Goal: Task Accomplishment & Management: Complete application form

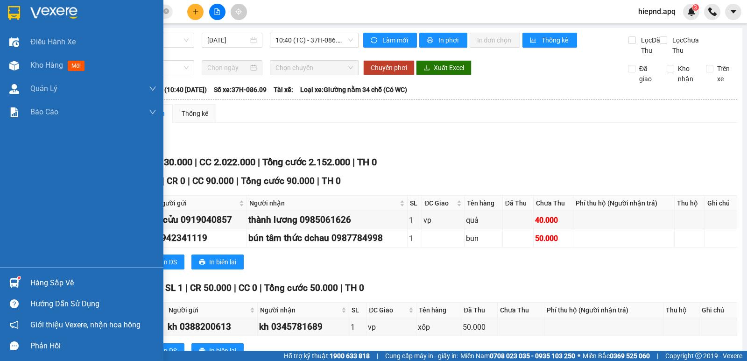
scroll to position [280, 0]
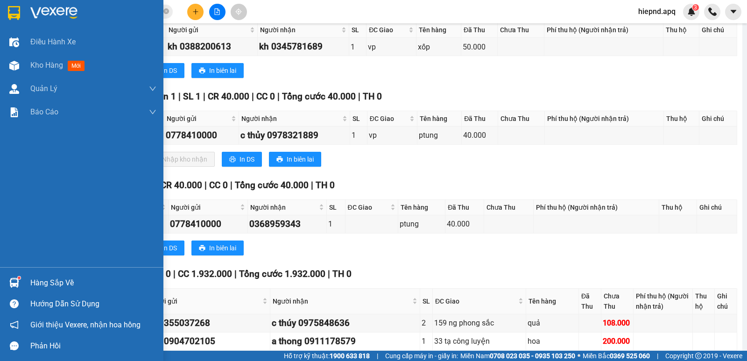
click at [52, 283] on div "Hàng sắp về" at bounding box center [93, 283] width 126 height 14
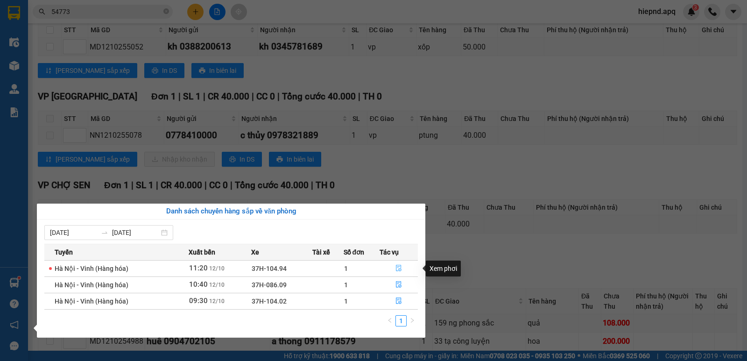
click at [399, 267] on icon "file-done" at bounding box center [398, 268] width 7 height 7
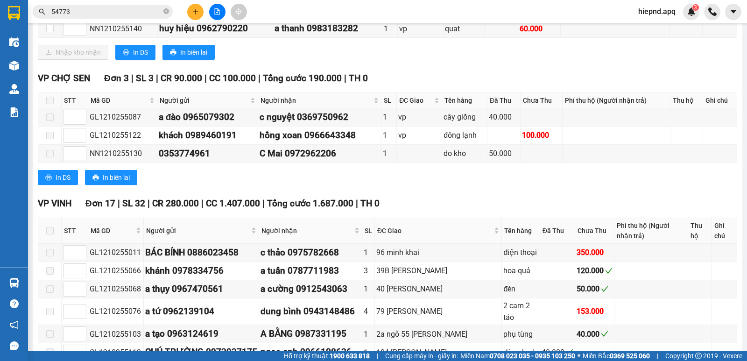
scroll to position [93, 0]
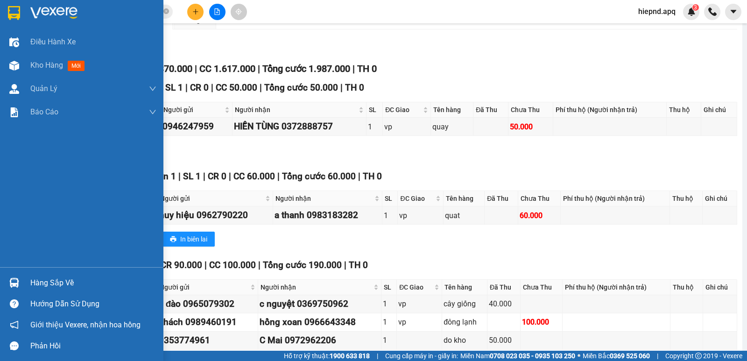
click at [48, 283] on div "Hàng sắp về" at bounding box center [93, 283] width 126 height 14
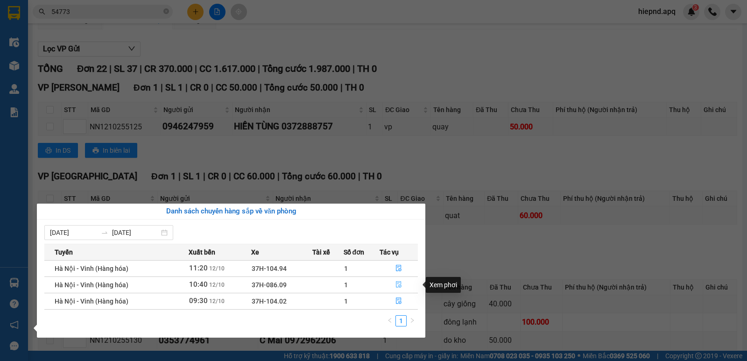
click at [397, 285] on icon "file-done" at bounding box center [398, 284] width 7 height 7
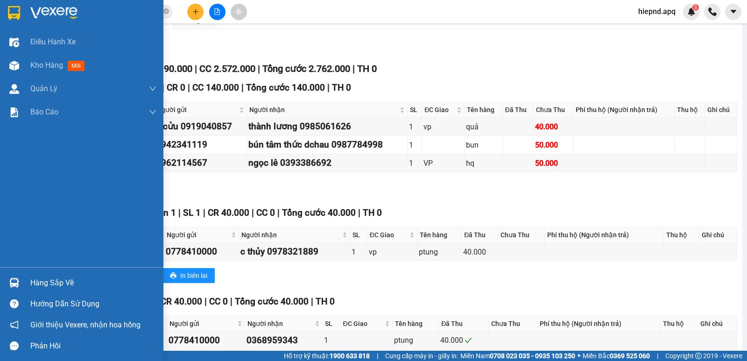
click at [35, 286] on div "Hàng sắp về" at bounding box center [93, 283] width 126 height 14
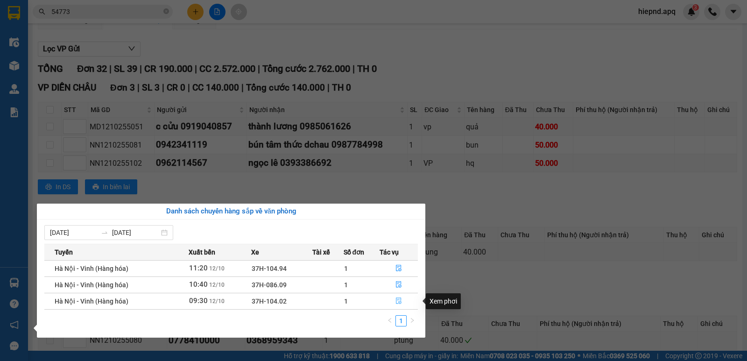
click at [399, 301] on icon "file-done" at bounding box center [399, 301] width 6 height 7
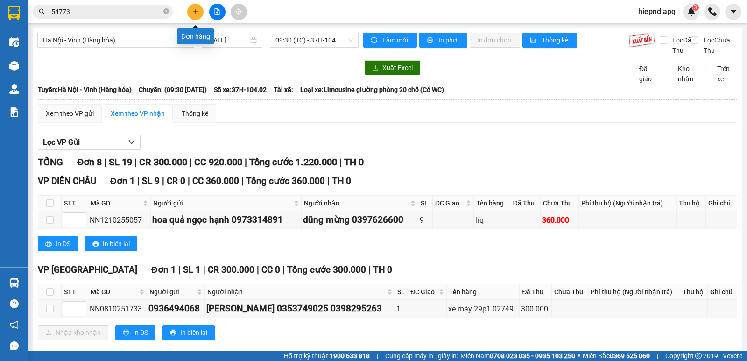
click at [200, 10] on button at bounding box center [195, 12] width 16 height 16
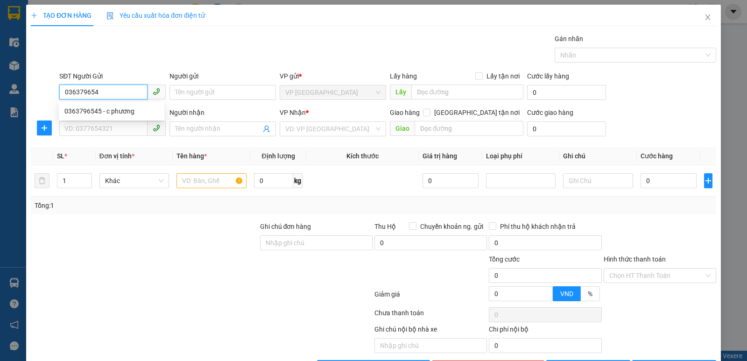
type input "0363796545"
click at [79, 112] on div "0363796545 - c phương" at bounding box center [111, 111] width 94 height 10
type input "c phương"
type input "0363796545"
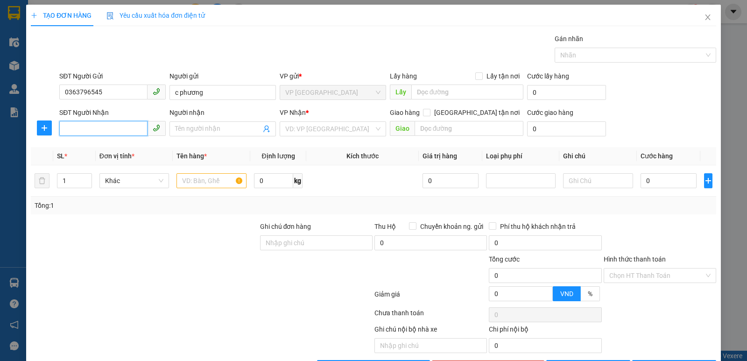
click at [83, 123] on input "SĐT Người Nhận" at bounding box center [103, 128] width 88 height 15
click at [79, 146] on div "0389769737 - [PERSON_NAME]" at bounding box center [111, 147] width 94 height 10
type input "0389769737"
type input "[PERSON_NAME]"
checkbox input "true"
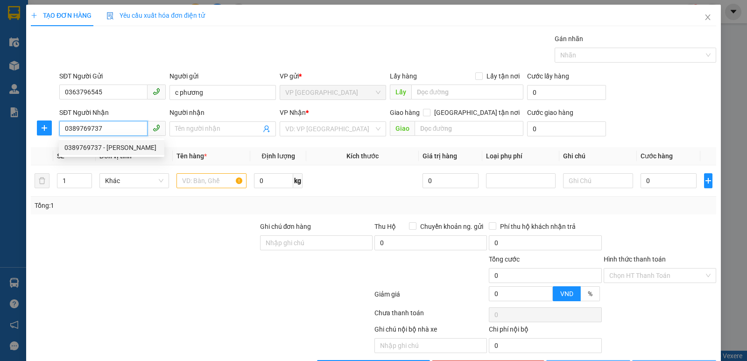
type input "mđ"
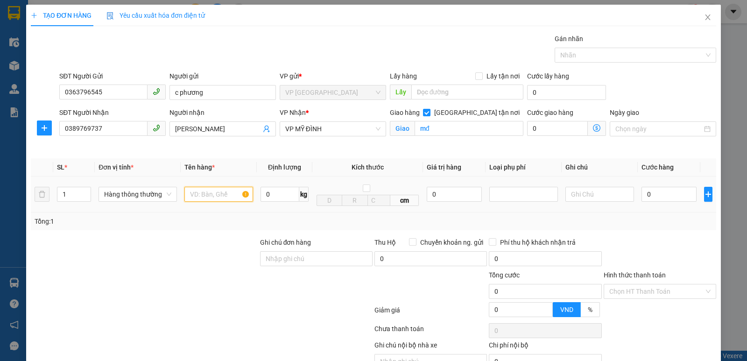
click at [199, 195] on input "text" at bounding box center [218, 194] width 69 height 15
type input "sầu riêng,thuc pham"
click at [662, 189] on input "0" at bounding box center [668, 194] width 55 height 15
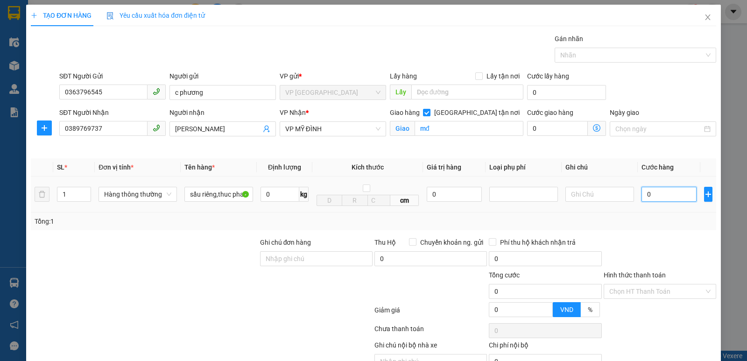
type input "7"
type input "70"
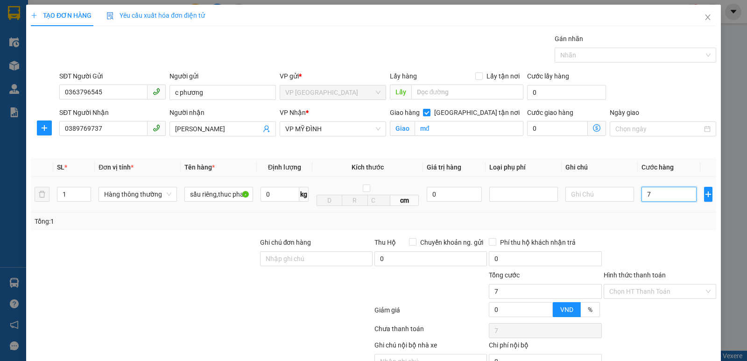
type input "70"
type input "700"
type input "7.000"
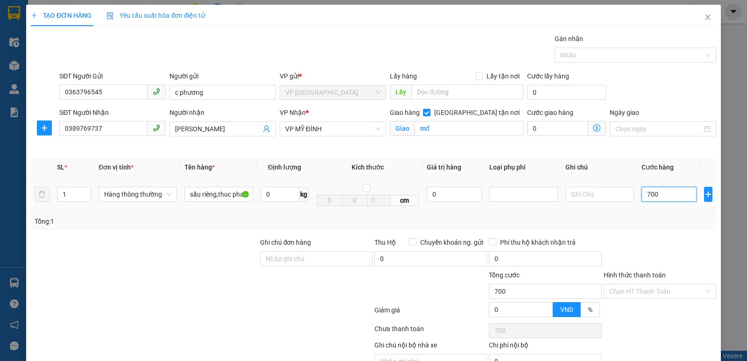
type input "7.000"
type input "70.000"
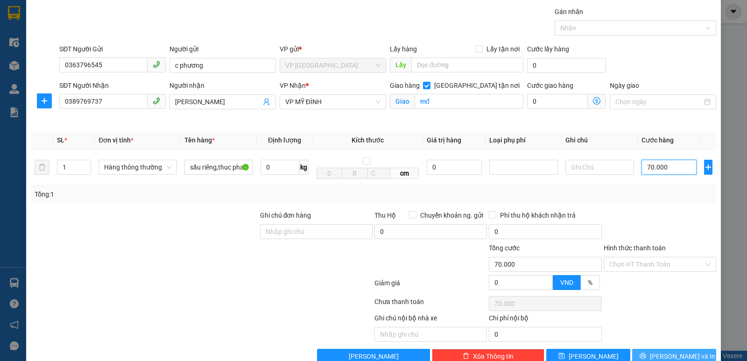
scroll to position [49, 0]
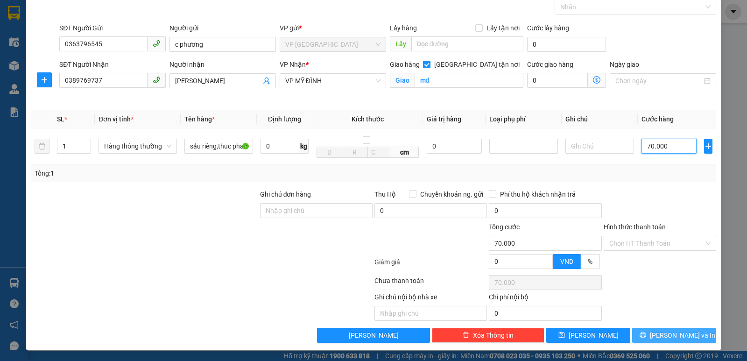
type input "70.000"
click at [659, 335] on button "[PERSON_NAME] và In" at bounding box center [674, 335] width 84 height 15
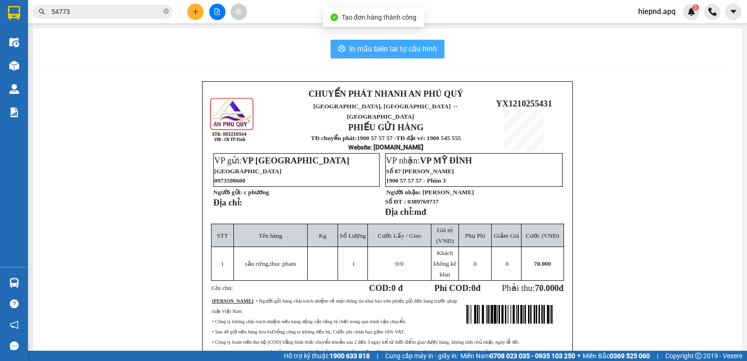
click at [378, 49] on span "In mẫu biên lai tự cấu hình" at bounding box center [393, 49] width 88 height 12
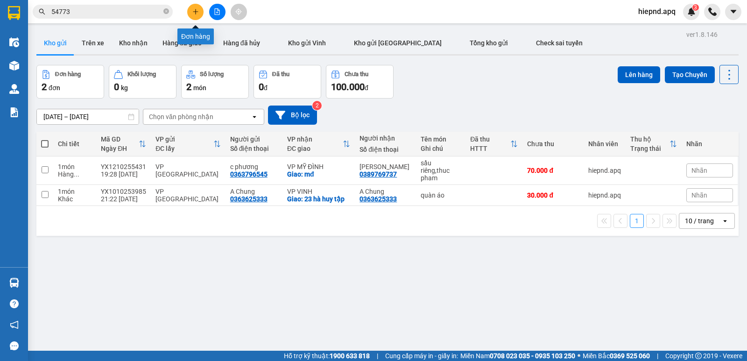
click at [197, 13] on icon "plus" at bounding box center [195, 11] width 7 height 7
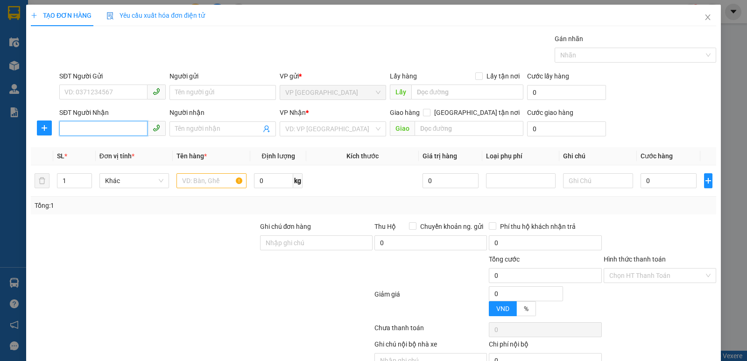
click at [77, 132] on input "SĐT Người Nhận" at bounding box center [103, 128] width 88 height 15
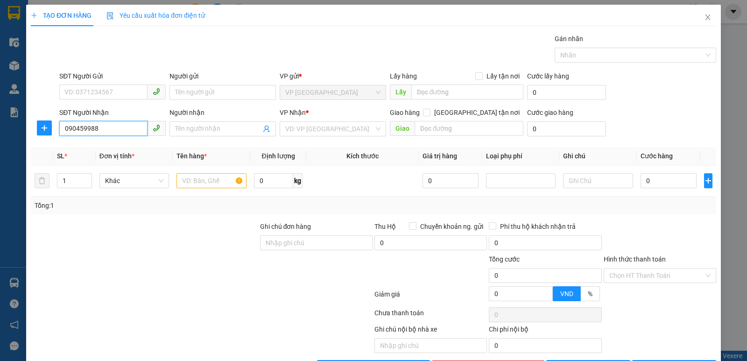
type input "0904599884"
click at [85, 149] on div "0904599884 - kh" at bounding box center [111, 147] width 94 height 10
type input "kh"
checkbox input "true"
type input "vp"
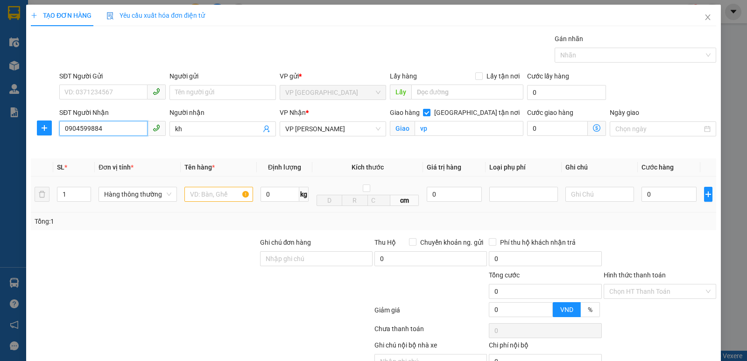
type input "0904599884"
click at [202, 198] on input "text" at bounding box center [218, 194] width 69 height 15
type input "thuc pham"
click at [669, 195] on input "0" at bounding box center [668, 194] width 55 height 15
type input "4"
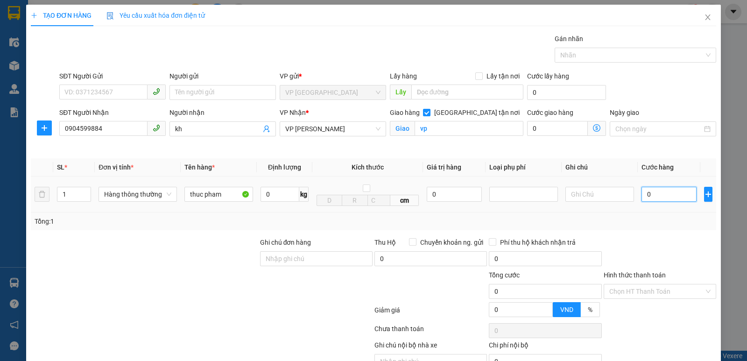
type input "4"
type input "40"
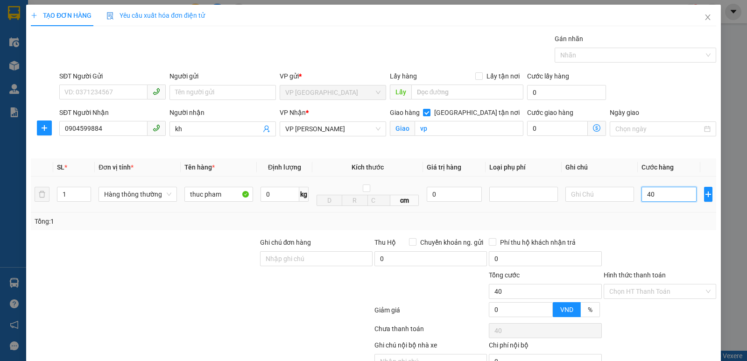
type input "400"
type input "4.000"
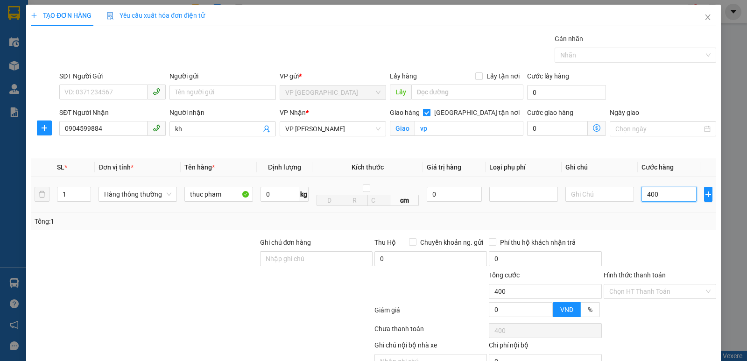
type input "4.000"
type input "40.000"
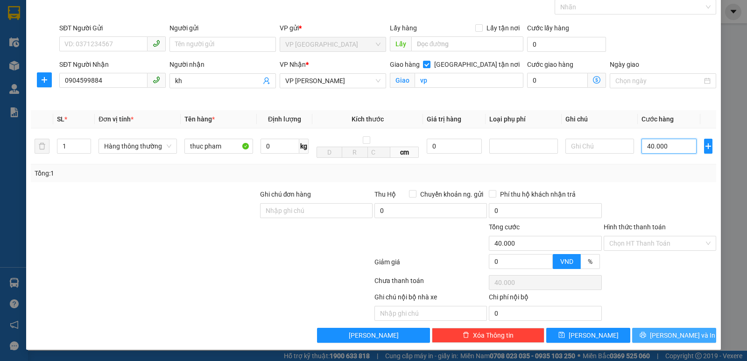
type input "40.000"
click at [660, 332] on span "[PERSON_NAME] và In" at bounding box center [682, 335] width 65 height 10
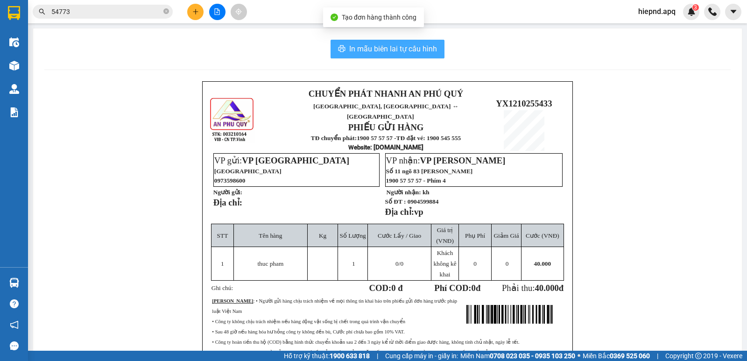
click at [384, 52] on span "In mẫu biên lai tự cấu hình" at bounding box center [393, 49] width 88 height 12
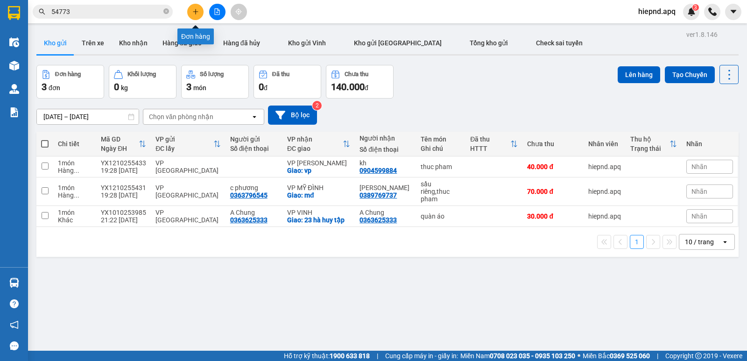
click at [195, 13] on icon "plus" at bounding box center [195, 11] width 7 height 7
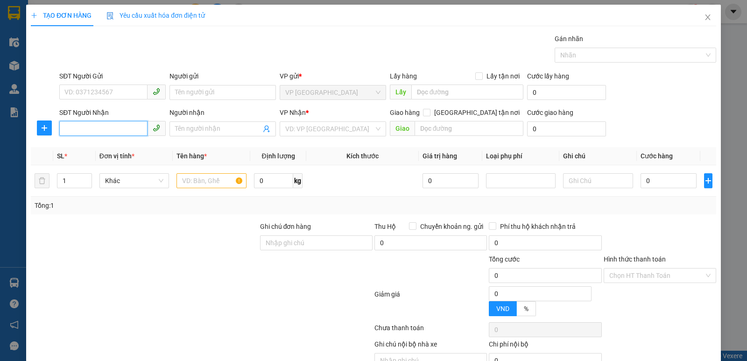
click at [86, 129] on input "SĐT Người Nhận" at bounding box center [103, 128] width 88 height 15
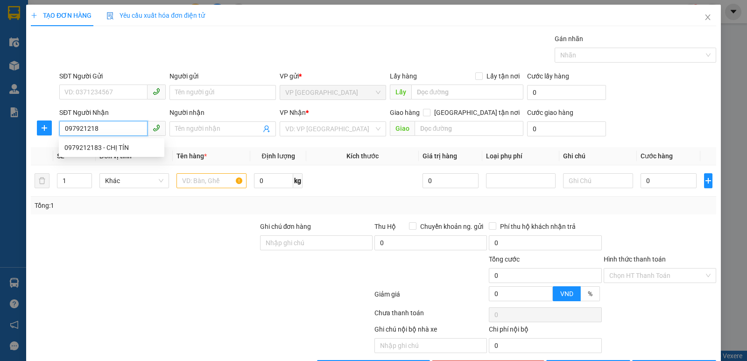
type input "0979212183"
click at [90, 150] on div "0979212183 - CHỊ TÍN" at bounding box center [111, 147] width 94 height 10
type input "CHỊ TÍN"
checkbox input "true"
type input "md"
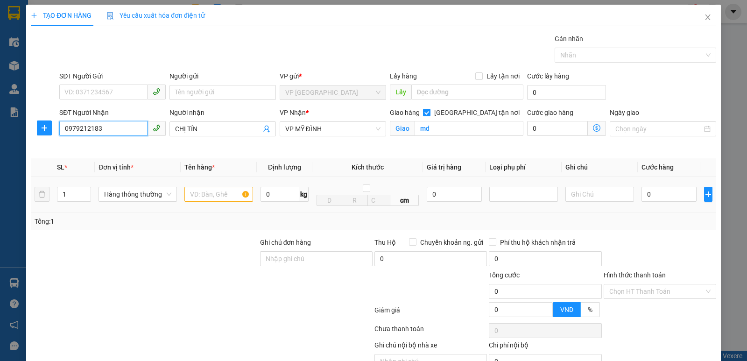
type input "0979212183"
click at [210, 202] on input "text" at bounding box center [218, 194] width 69 height 15
type input "thuc pham"
click at [649, 200] on input "0" at bounding box center [668, 194] width 55 height 15
type input "4"
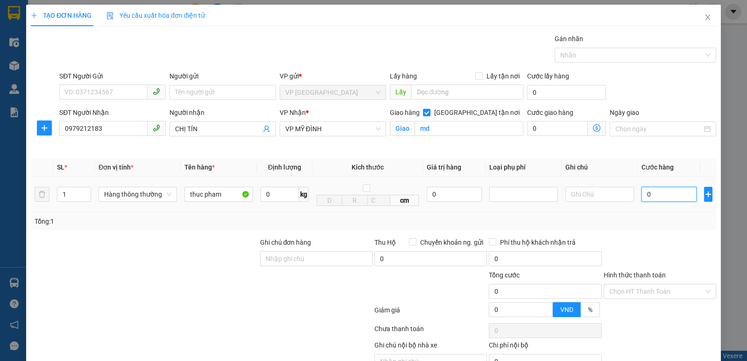
type input "4"
type input "40"
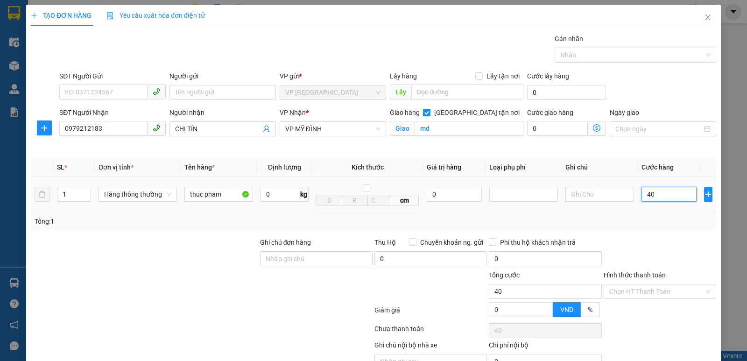
type input "400"
type input "4.000"
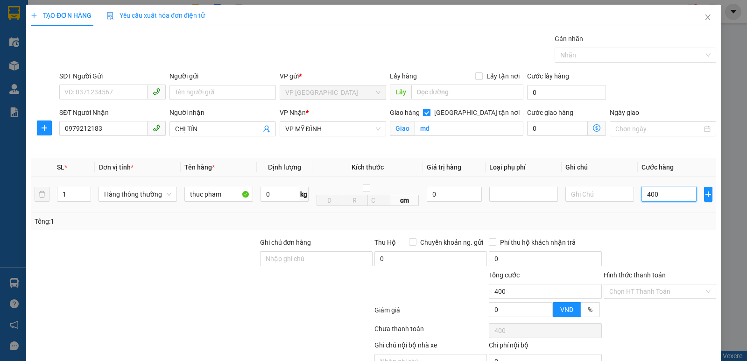
type input "4.000"
type input "40.000"
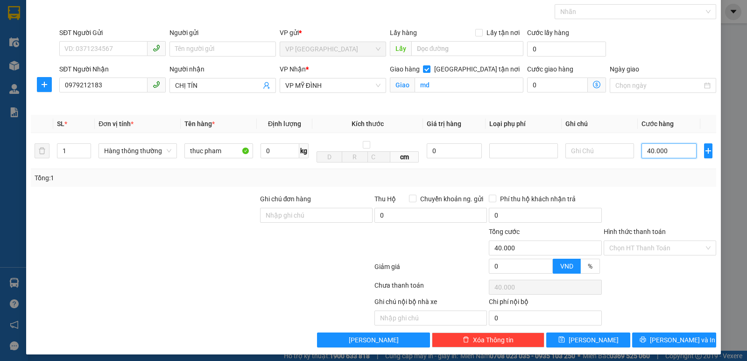
scroll to position [49, 0]
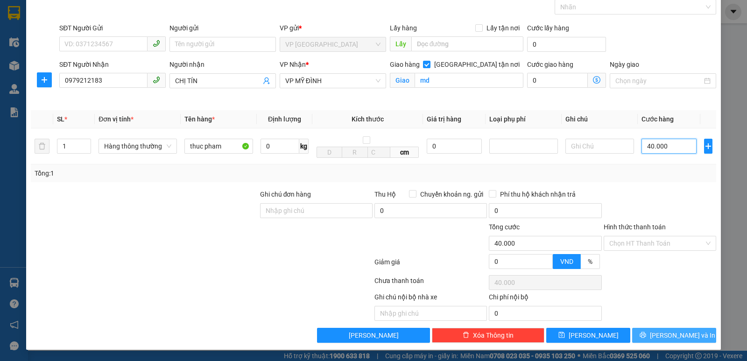
type input "40.000"
click at [664, 336] on span "[PERSON_NAME] và In" at bounding box center [682, 335] width 65 height 10
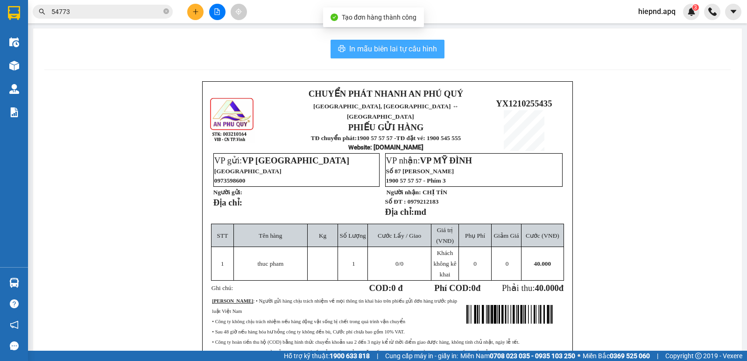
click at [390, 51] on span "In mẫu biên lai tự cấu hình" at bounding box center [393, 49] width 88 height 12
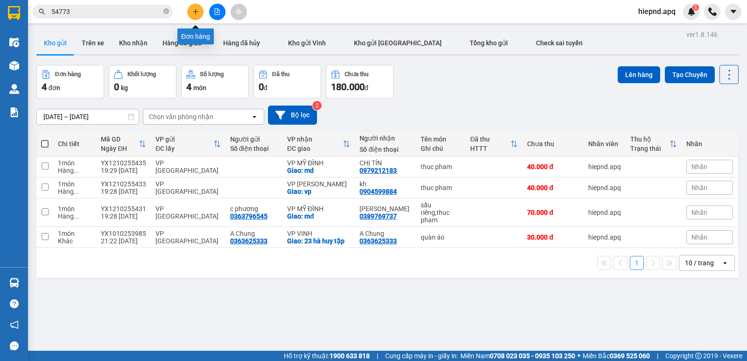
click at [196, 11] on icon "plus" at bounding box center [195, 11] width 7 height 7
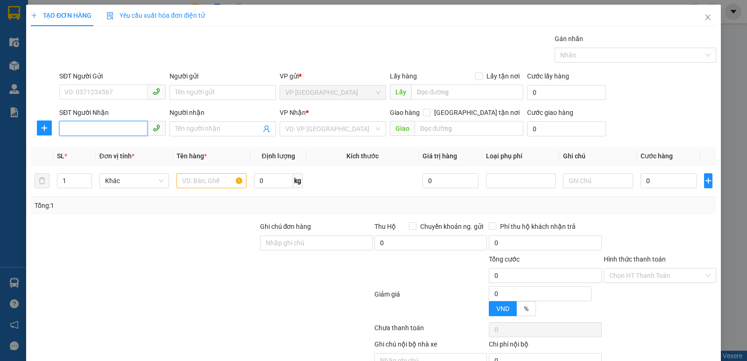
click at [79, 128] on input "SĐT Người Nhận" at bounding box center [103, 128] width 88 height 15
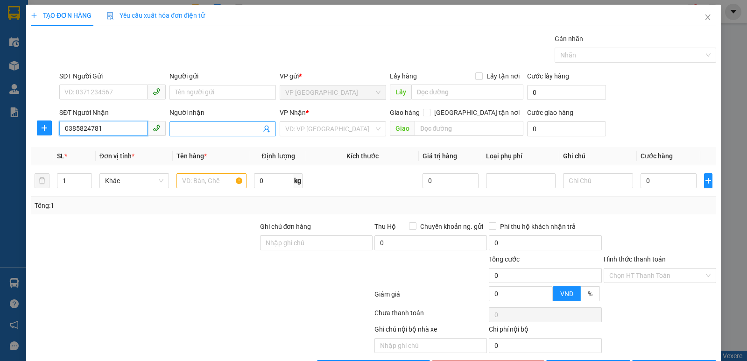
type input "0385824781"
click at [196, 130] on input "Người nhận" at bounding box center [218, 129] width 86 height 10
type input "0976178005"
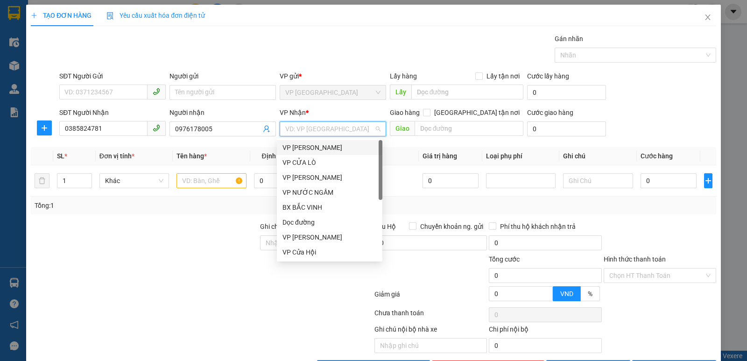
click at [334, 131] on input "search" at bounding box center [329, 129] width 89 height 14
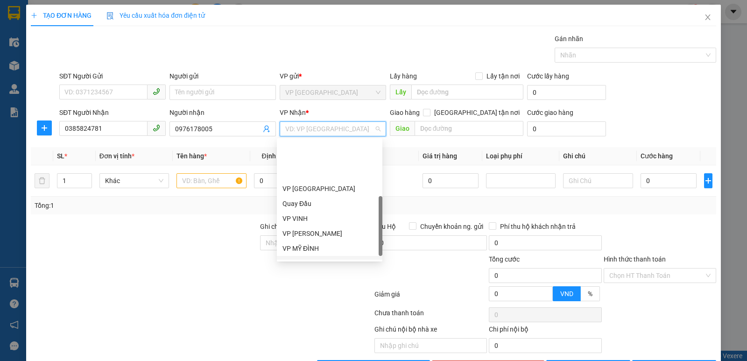
scroll to position [140, 0]
click at [311, 185] on div "VP [PERSON_NAME]" at bounding box center [329, 187] width 94 height 10
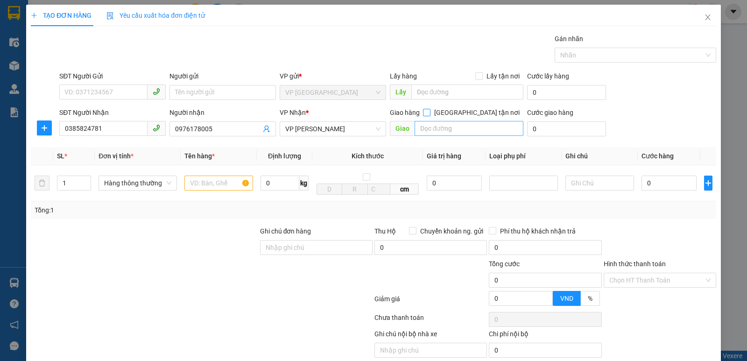
drag, startPoint x: 473, startPoint y: 110, endPoint x: 463, endPoint y: 127, distance: 20.3
click at [429, 111] on input "[GEOGRAPHIC_DATA] tận nơi" at bounding box center [426, 112] width 7 height 7
checkbox input "true"
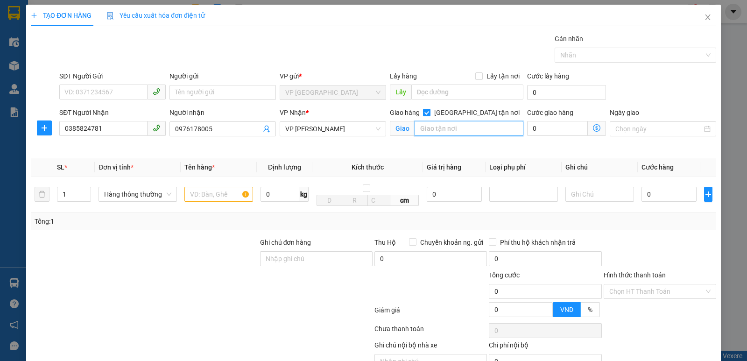
click at [459, 130] on input "text" at bounding box center [468, 128] width 109 height 15
type input "nh"
click at [191, 196] on input "text" at bounding box center [218, 194] width 69 height 15
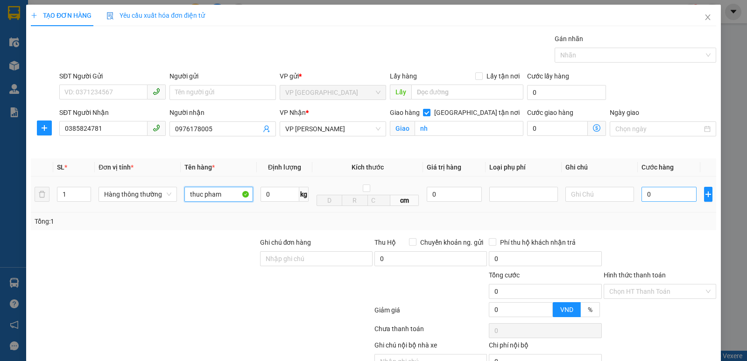
type input "thuc pham"
click at [661, 196] on input "0" at bounding box center [668, 194] width 55 height 15
type input "4"
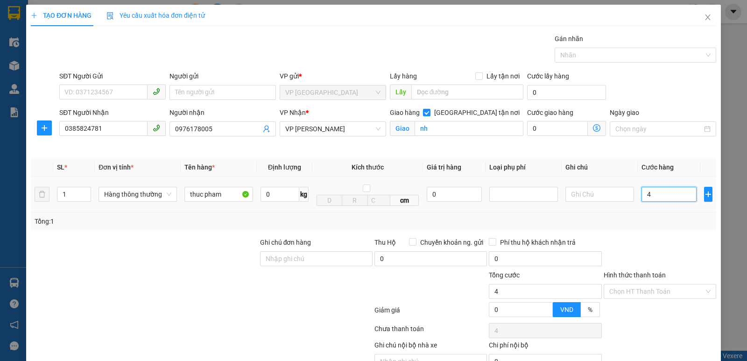
type input "40"
type input "400"
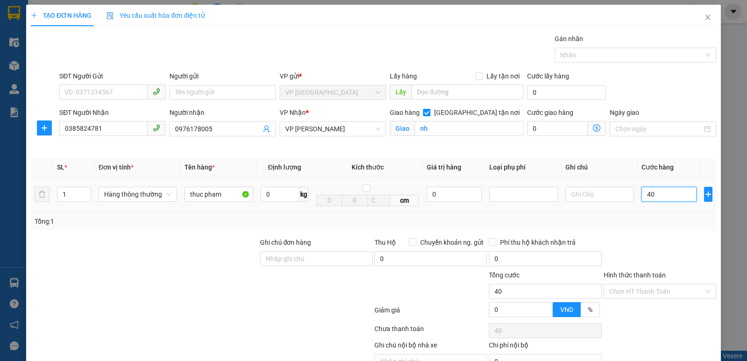
type input "400"
type input "4.000"
type input "40.000"
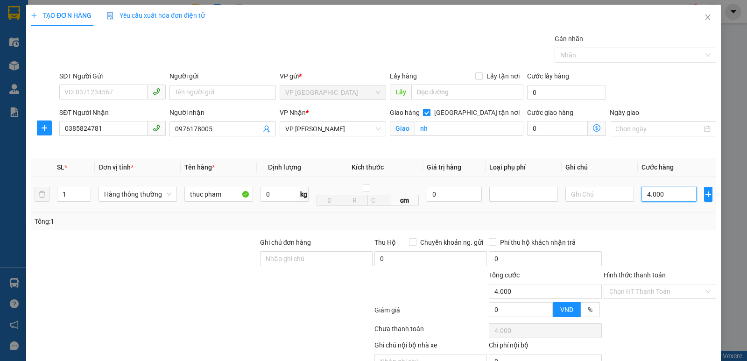
type input "40.000"
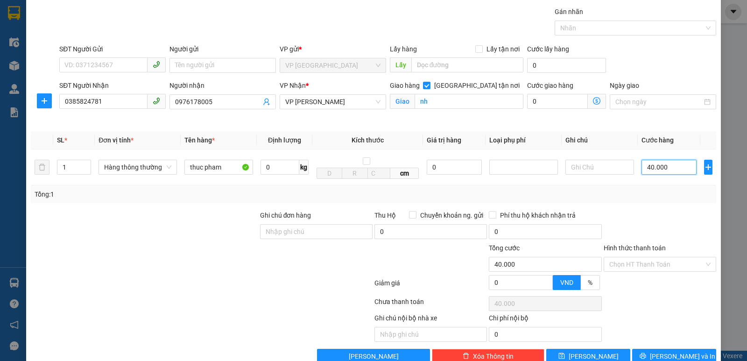
scroll to position [49, 0]
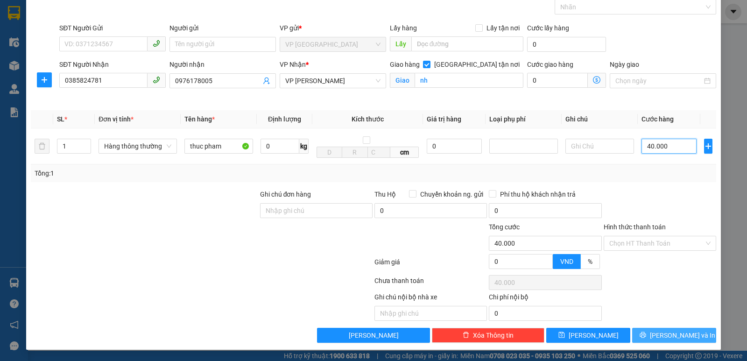
type input "40.000"
click at [660, 331] on span "[PERSON_NAME] và In" at bounding box center [682, 335] width 65 height 10
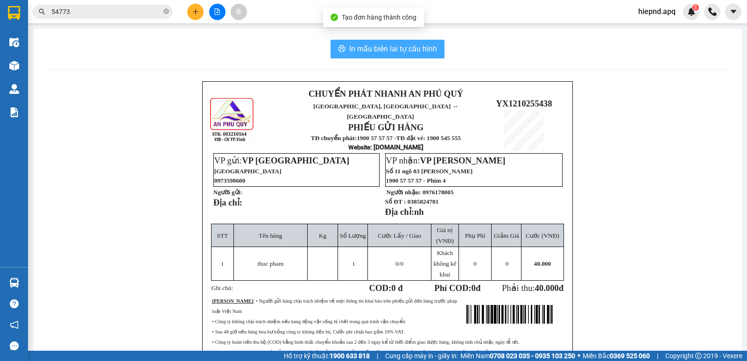
click at [398, 49] on span "In mẫu biên lai tự cấu hình" at bounding box center [393, 49] width 88 height 12
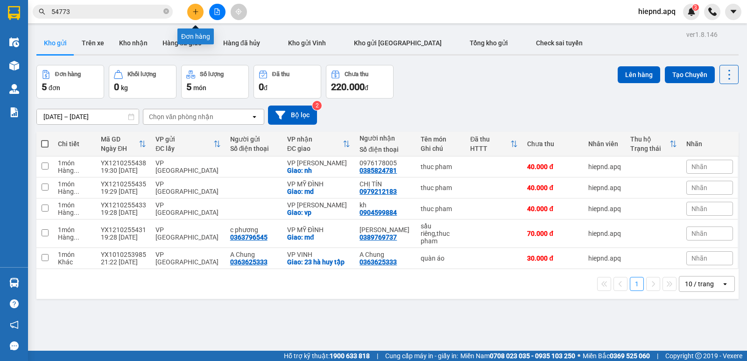
click at [190, 9] on button at bounding box center [195, 12] width 16 height 16
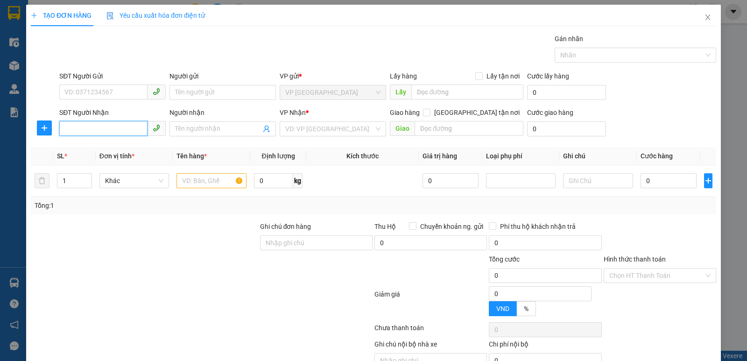
click at [78, 122] on input "SĐT Người Nhận" at bounding box center [103, 128] width 88 height 15
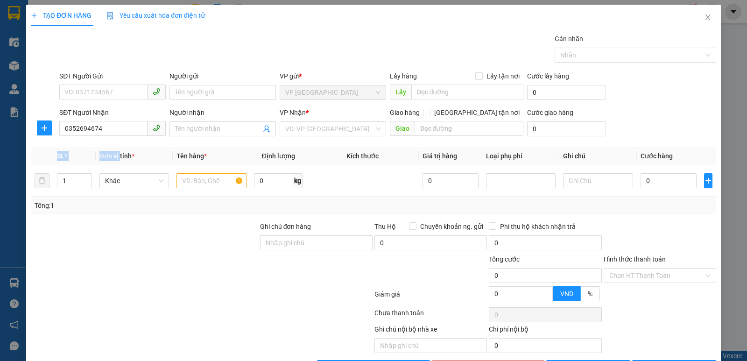
drag, startPoint x: 120, startPoint y: 150, endPoint x: 54, endPoint y: 148, distance: 66.3
click at [45, 152] on tr "SL * Đơn vị tính * Tên hàng * Định lượng Kích thước Giá trị hàng Loại phụ phí G…" at bounding box center [373, 156] width 685 height 18
drag, startPoint x: 112, startPoint y: 126, endPoint x: 56, endPoint y: 135, distance: 57.7
click at [56, 135] on div "SĐT Người Nhận 0352694674 0352694674 Người nhận Tên người nhận VP Nhận * VD: VP…" at bounding box center [373, 123] width 687 height 33
type input "0982625908"
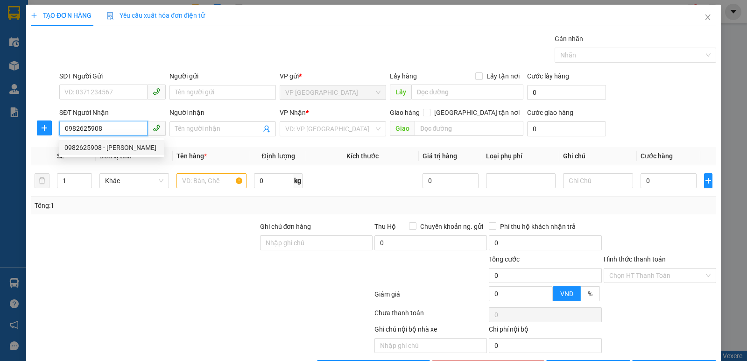
click at [77, 146] on div "0982625908 - [PERSON_NAME]" at bounding box center [111, 147] width 94 height 10
type input "[PERSON_NAME]"
checkbox input "true"
type input "mđ"
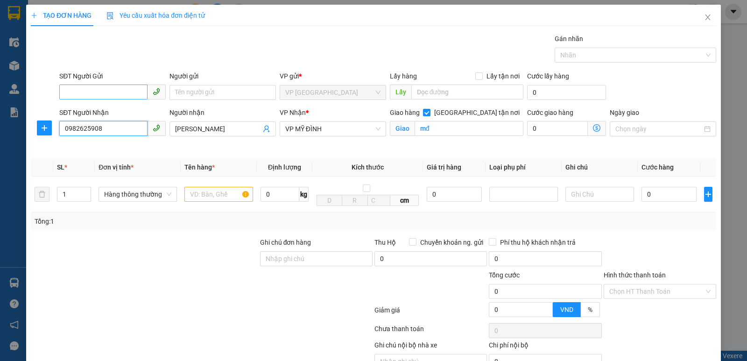
type input "0982625908"
click at [124, 95] on input "SĐT Người Gửi" at bounding box center [103, 91] width 88 height 15
type input "0352694674"
click at [202, 192] on input "text" at bounding box center [218, 194] width 69 height 15
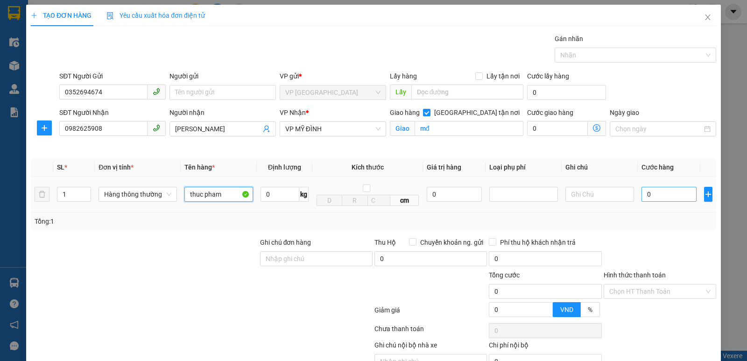
type input "thuc pham"
click at [645, 197] on input "0" at bounding box center [668, 194] width 55 height 15
type input "4"
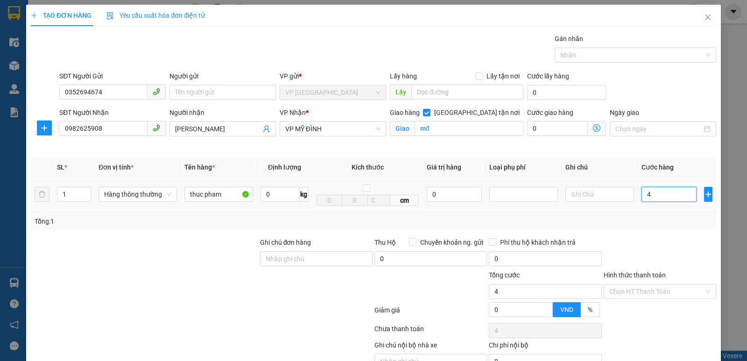
type input "40"
type input "400"
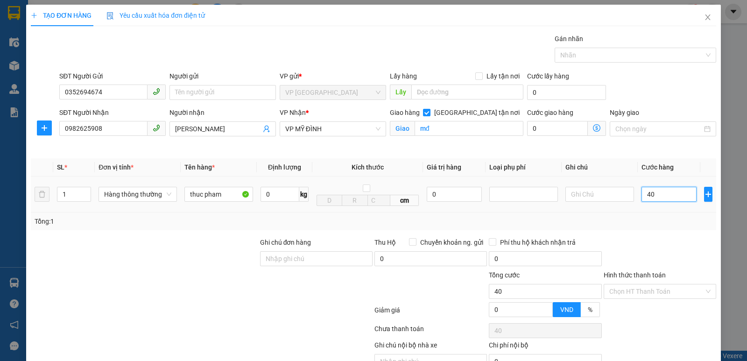
type input "400"
type input "4.000"
type input "40.000"
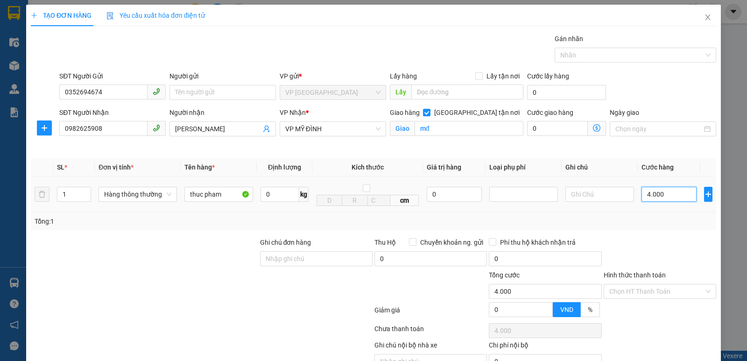
type input "40.000"
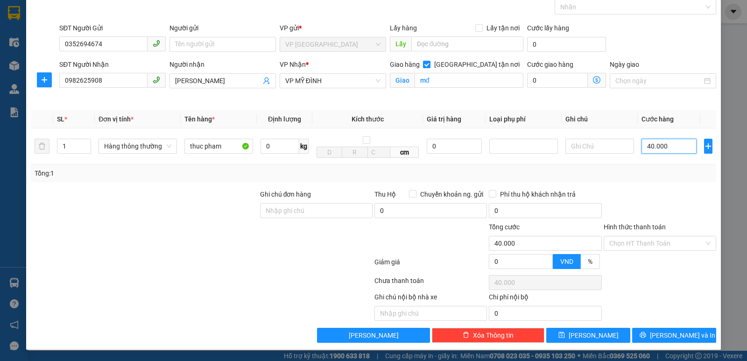
scroll to position [49, 0]
type input "40.000"
click at [657, 240] on input "Hình thức thanh toán" at bounding box center [656, 243] width 95 height 14
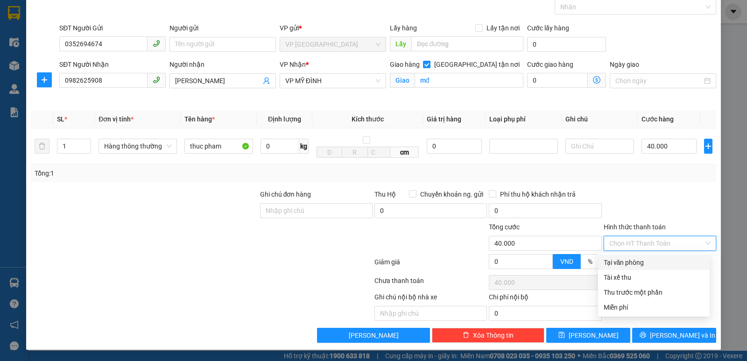
click at [638, 262] on div "Tại văn phòng" at bounding box center [653, 262] width 100 height 10
type input "0"
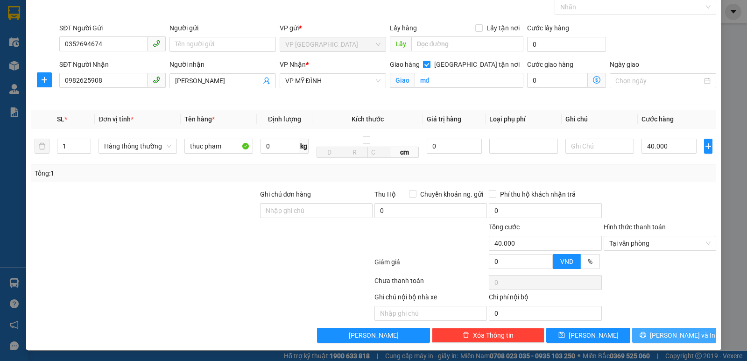
click at [645, 332] on icon "printer" at bounding box center [642, 335] width 6 height 6
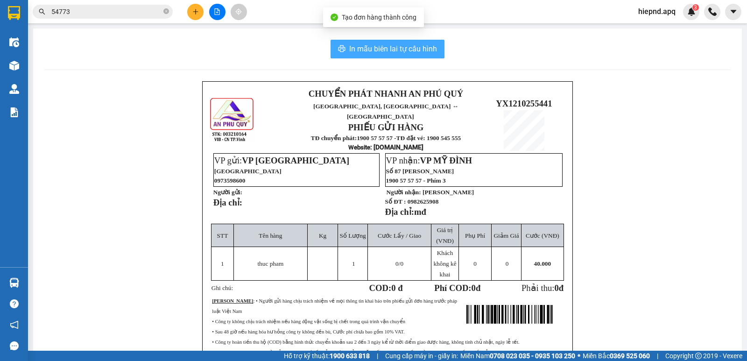
click at [404, 48] on span "In mẫu biên lai tự cấu hình" at bounding box center [393, 49] width 88 height 12
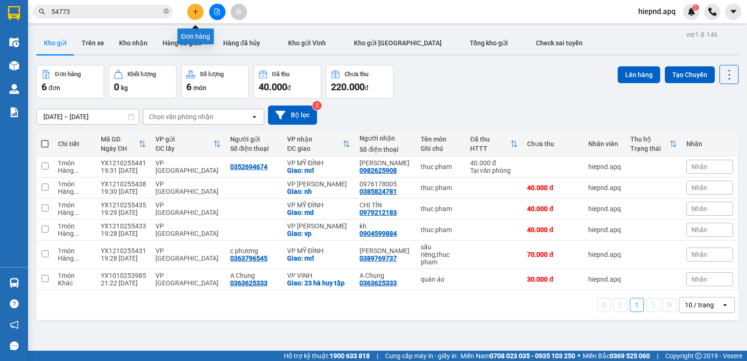
click at [196, 11] on icon "plus" at bounding box center [195, 11] width 7 height 7
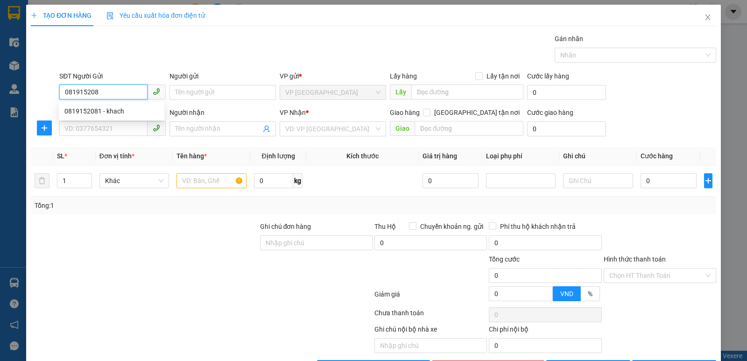
type input "0819152081"
click at [88, 113] on div "0819152081 - khach" at bounding box center [111, 111] width 94 height 10
type input "khach"
type input "0819152081"
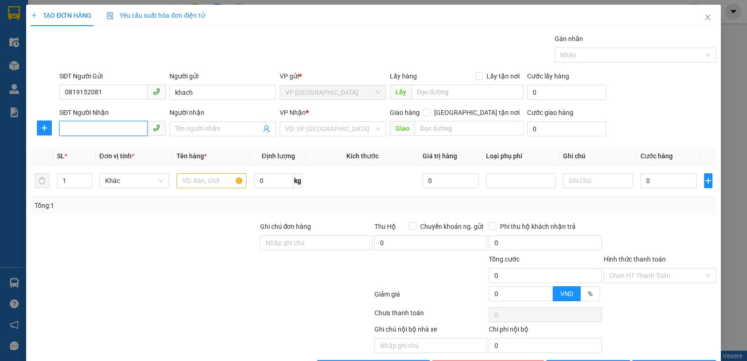
click at [83, 134] on input "SĐT Người Nhận" at bounding box center [103, 128] width 88 height 15
click at [85, 148] on div "0964705736 - nhân (" at bounding box center [111, 147] width 94 height 10
type input "0964705736"
type input "nhân ("
checkbox input "true"
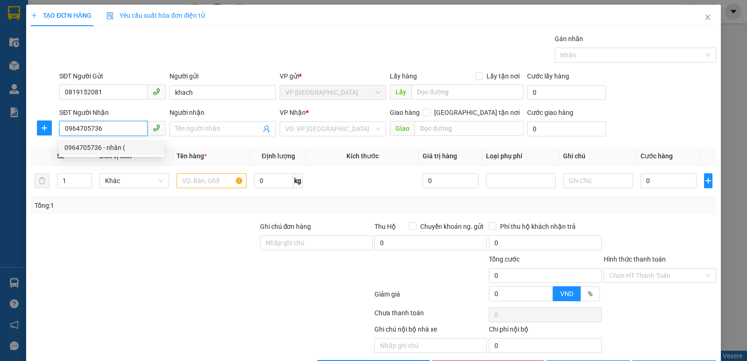
type input "3b ngách 82/186 ngõ 192 kim mã,[GEOGRAPHIC_DATA],[GEOGRAPHIC_DATA]"
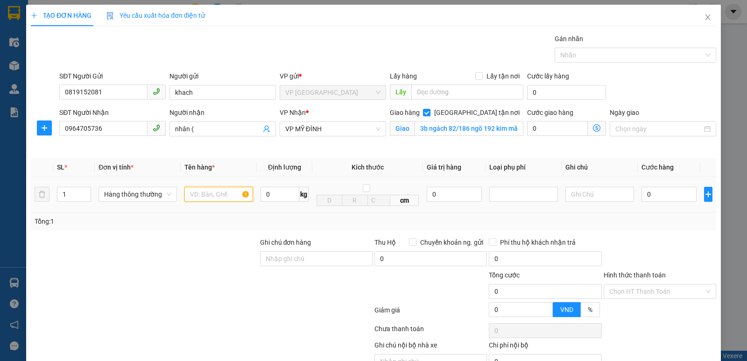
click at [215, 194] on input "text" at bounding box center [218, 194] width 69 height 15
type input "thuc pham"
click at [652, 200] on input "0" at bounding box center [668, 194] width 55 height 15
type input "4"
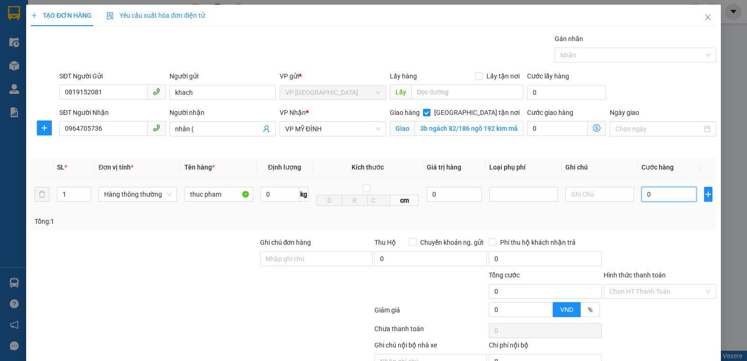
type input "4"
type input "40"
type input "400"
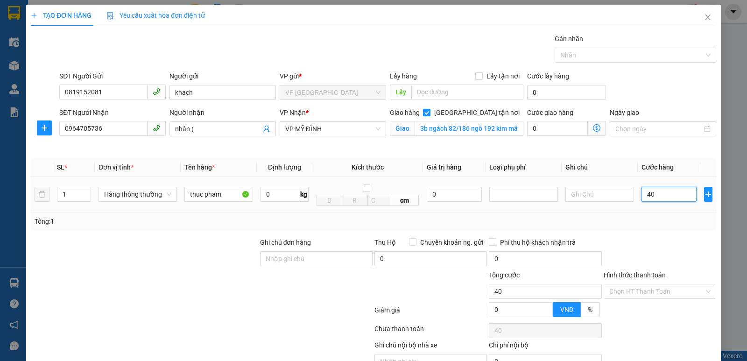
type input "400"
type input "4.000"
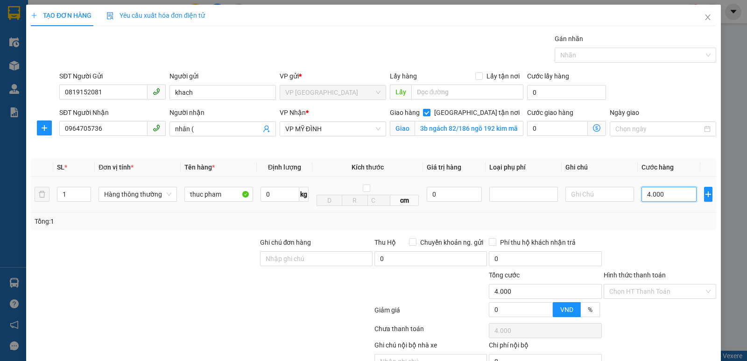
type input "40.000"
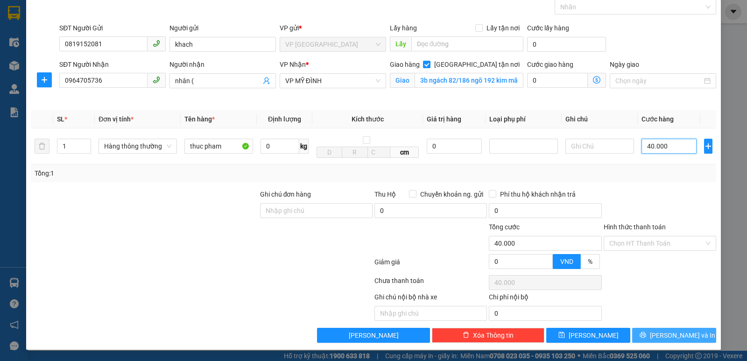
type input "40.000"
click at [646, 338] on icon "printer" at bounding box center [642, 334] width 7 height 7
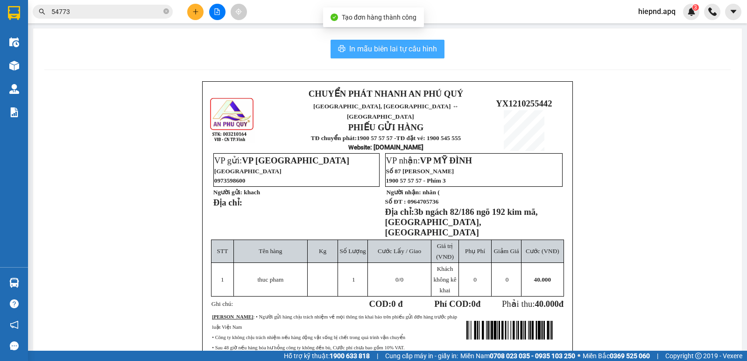
click at [365, 54] on span "In mẫu biên lai tự cấu hình" at bounding box center [393, 49] width 88 height 12
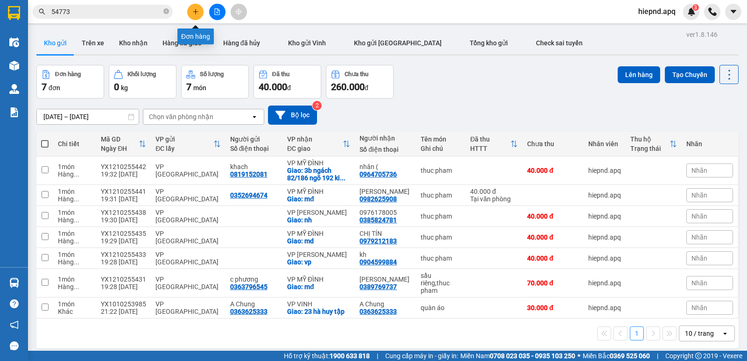
click at [195, 12] on icon "plus" at bounding box center [195, 11] width 7 height 7
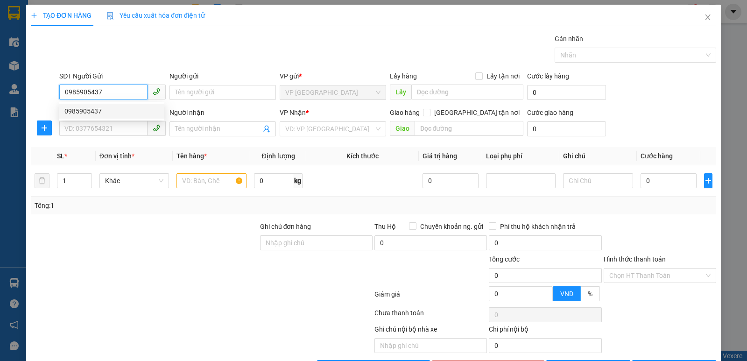
click at [87, 108] on div "0985905437" at bounding box center [111, 111] width 94 height 10
type input "0985905437"
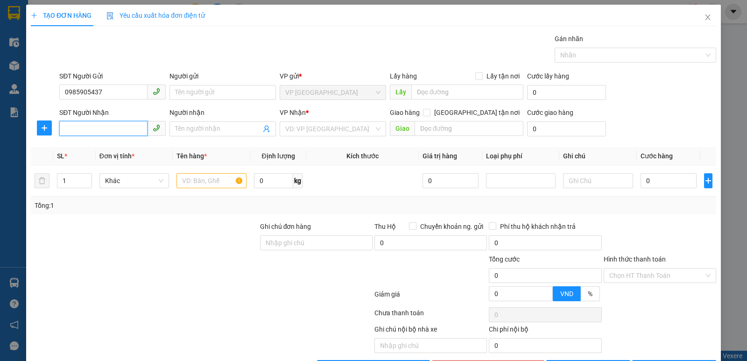
click at [91, 128] on input "SĐT Người Nhận" at bounding box center [103, 128] width 88 height 15
click at [86, 161] on div "0983464421 - anh trường" at bounding box center [111, 162] width 94 height 10
type input "0983464421"
type input "anh trường"
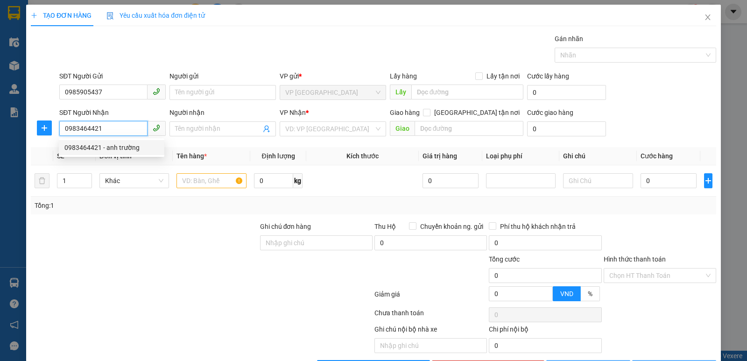
checkbox input "true"
type input "md"
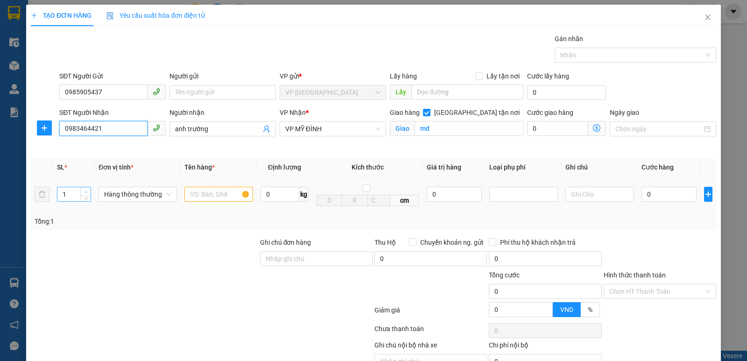
type input "0983464421"
type input "2"
click at [87, 189] on span "up" at bounding box center [86, 192] width 6 height 6
click at [208, 196] on input "text" at bounding box center [218, 194] width 69 height 15
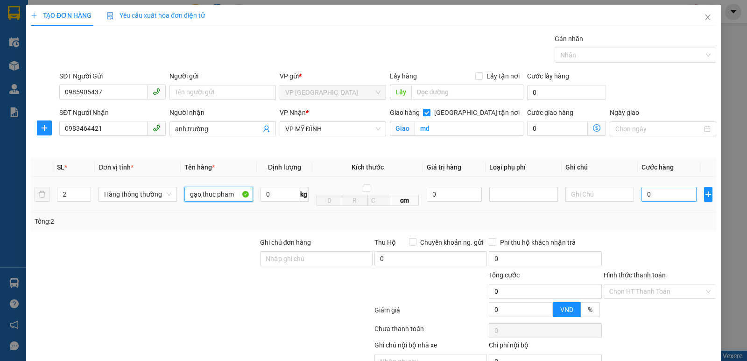
type input "gạo,thuc pham"
click at [649, 196] on input "0" at bounding box center [668, 194] width 55 height 15
type input "8"
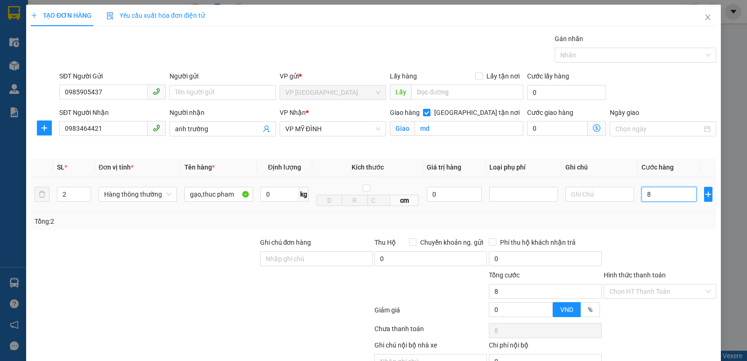
type input "80"
type input "800"
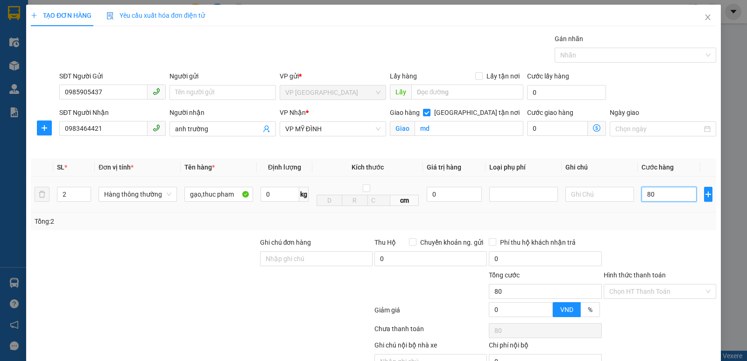
type input "800"
type input "8.000"
type input "80.000"
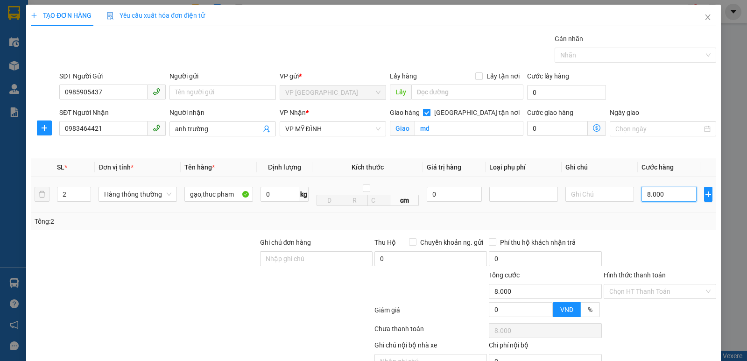
type input "80.000"
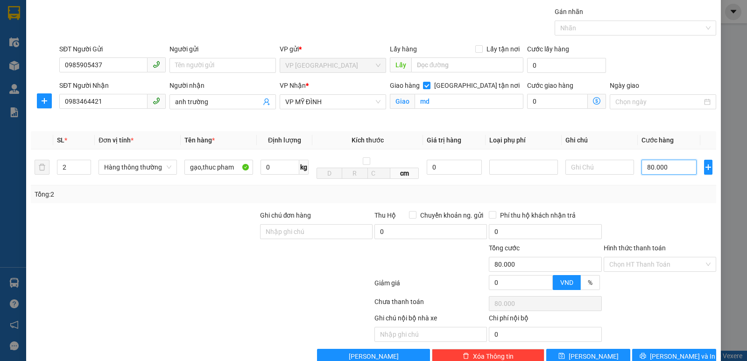
scroll to position [49, 0]
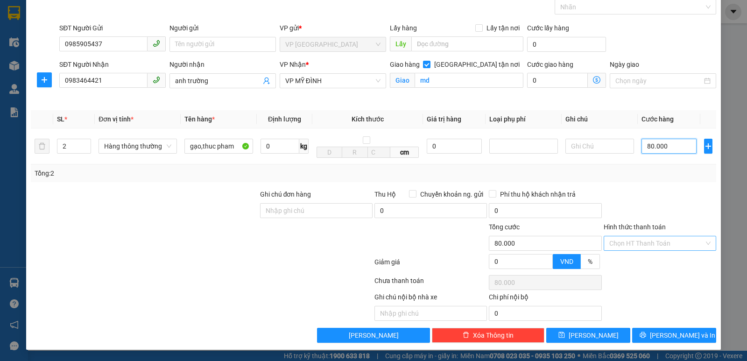
type input "80.000"
click at [653, 241] on input "Hình thức thanh toán" at bounding box center [656, 243] width 95 height 14
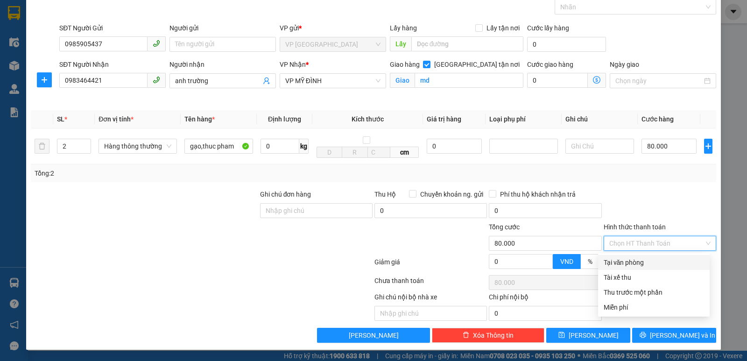
click at [644, 262] on div "Tại văn phòng" at bounding box center [653, 262] width 100 height 10
type input "0"
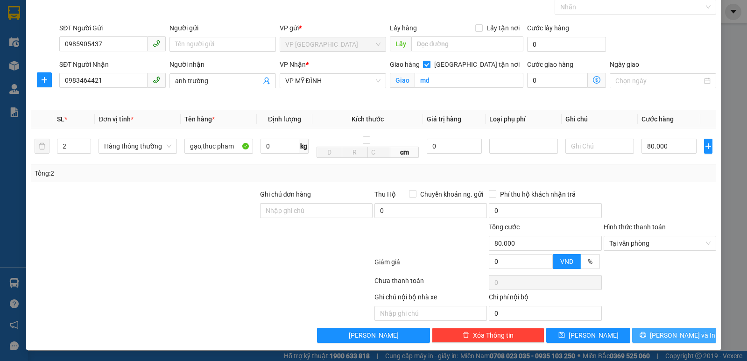
click at [663, 336] on span "[PERSON_NAME] và In" at bounding box center [682, 335] width 65 height 10
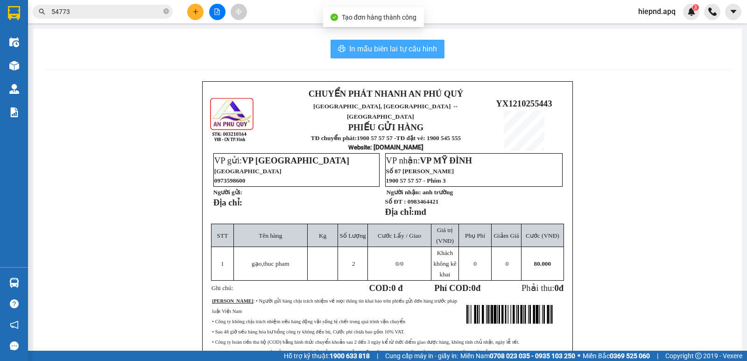
click at [404, 45] on span "In mẫu biên lai tự cấu hình" at bounding box center [393, 49] width 88 height 12
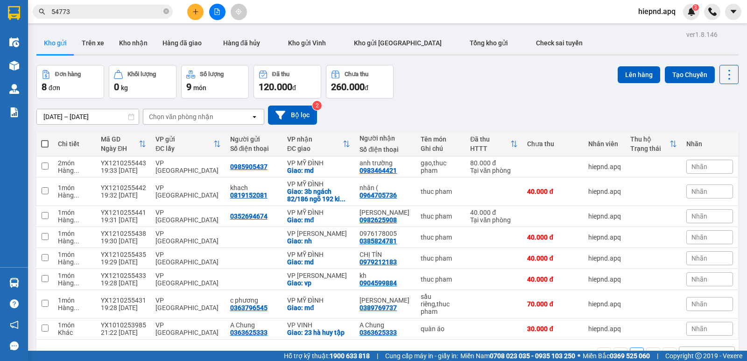
click at [464, 102] on div "[DATE] – [DATE] Press the down arrow key to interact with the calendar and sele…" at bounding box center [387, 114] width 702 height 33
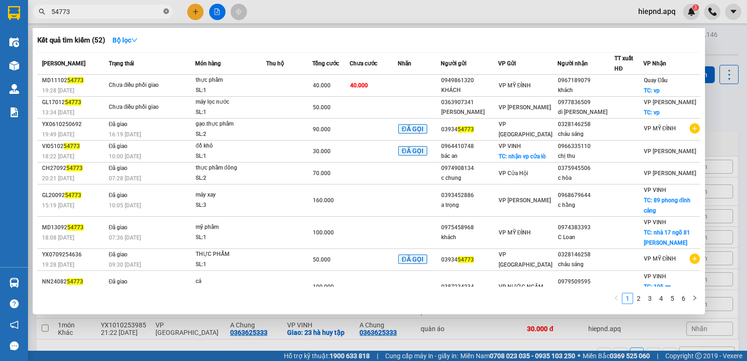
click at [166, 13] on icon "close-circle" at bounding box center [166, 11] width 6 height 6
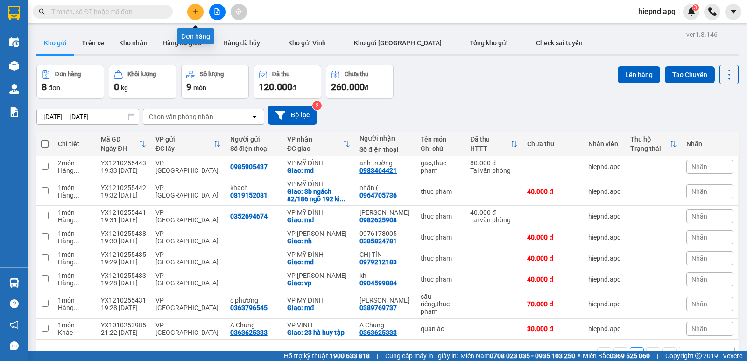
click at [194, 11] on icon "plus" at bounding box center [195, 11] width 7 height 7
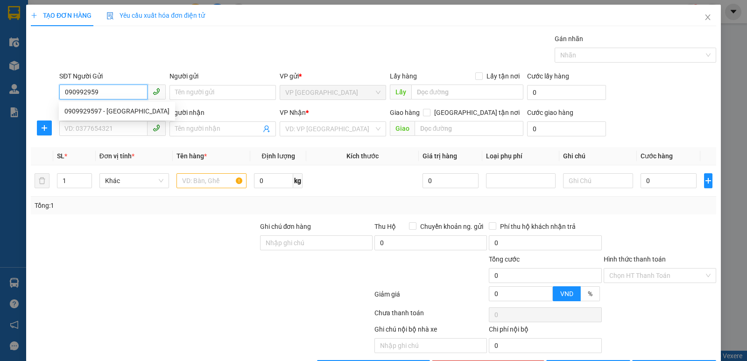
type input "0909929597"
click at [76, 110] on div "0909929597 - [GEOGRAPHIC_DATA]" at bounding box center [116, 111] width 105 height 10
type input "việt anh"
type input "0909929597"
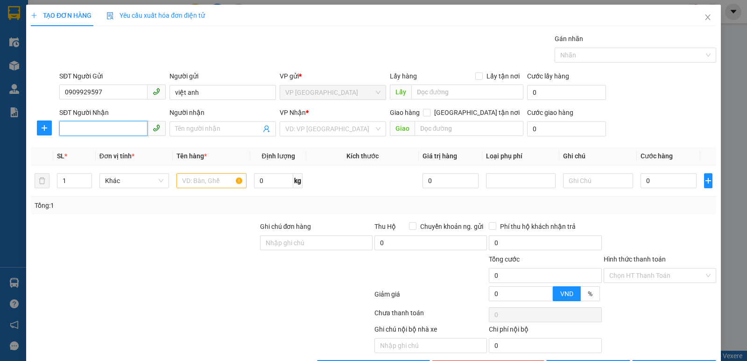
click at [80, 129] on input "SĐT Người Nhận" at bounding box center [103, 128] width 88 height 15
click at [82, 150] on div "0359602342" at bounding box center [116, 147] width 105 height 10
type input "0359602342"
checkbox input "true"
type input "mđ"
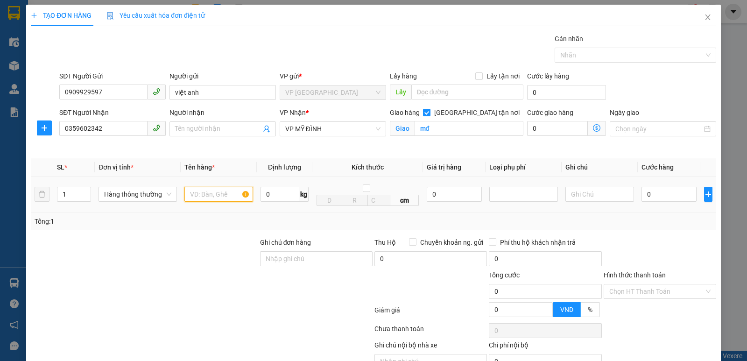
click at [222, 189] on input "text" at bounding box center [218, 194] width 69 height 15
type input "mau rang"
click at [670, 196] on input "0" at bounding box center [668, 194] width 55 height 15
type input "3"
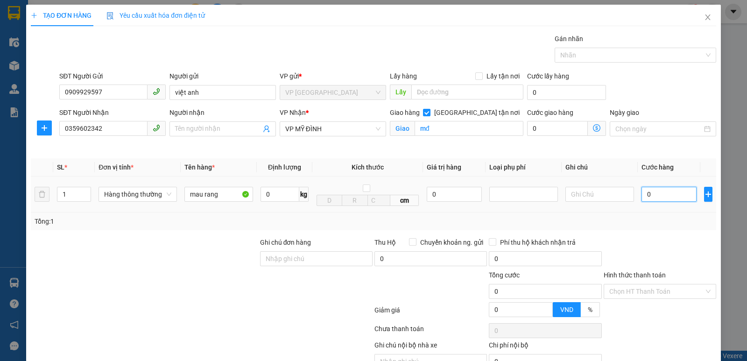
type input "3"
type input "30"
type input "300"
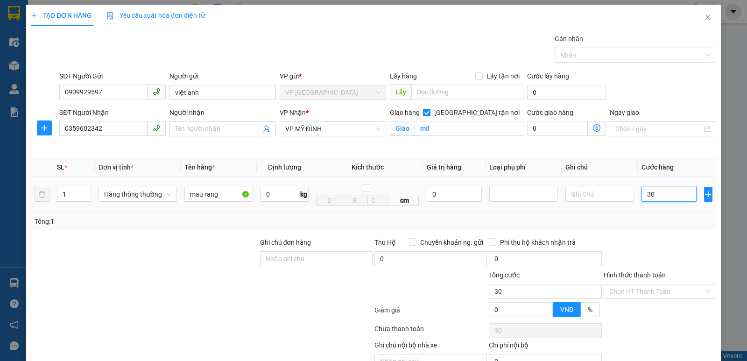
type input "300"
type input "3.000"
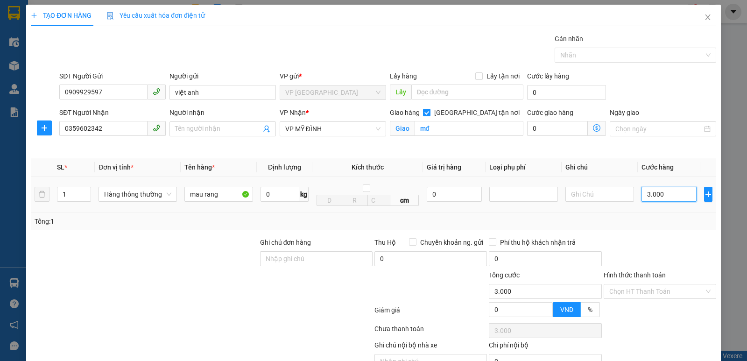
type input "30.000"
click at [653, 290] on input "Hình thức thanh toán" at bounding box center [656, 291] width 95 height 14
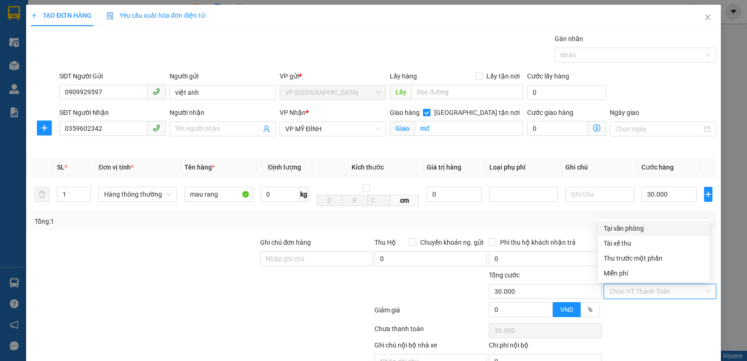
drag, startPoint x: 631, startPoint y: 223, endPoint x: 630, endPoint y: 230, distance: 6.7
click at [630, 227] on div "Tại văn phòng" at bounding box center [653, 228] width 100 height 10
type input "0"
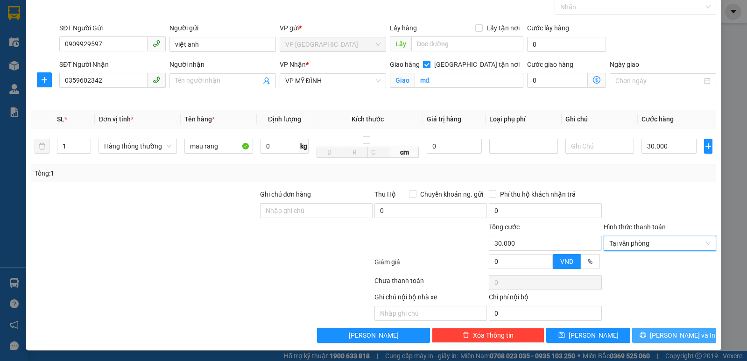
scroll to position [49, 0]
click at [663, 334] on span "[PERSON_NAME] và In" at bounding box center [682, 335] width 65 height 10
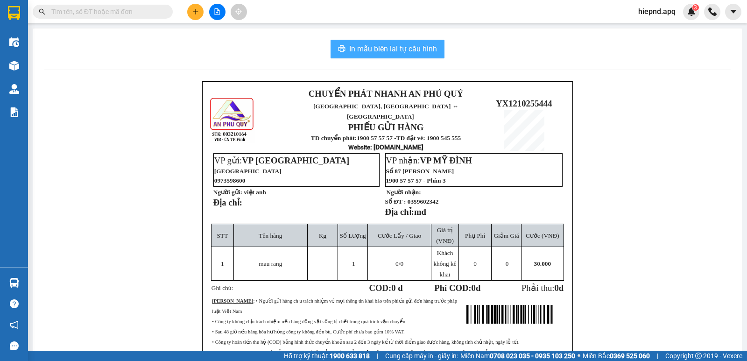
click at [361, 48] on span "In mẫu biên lai tự cấu hình" at bounding box center [393, 49] width 88 height 12
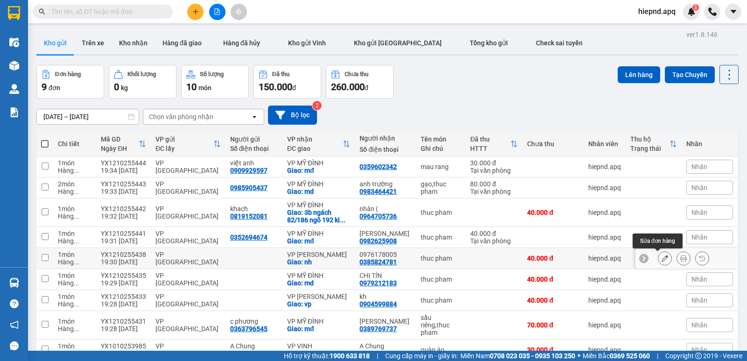
click at [661, 258] on icon at bounding box center [664, 258] width 7 height 7
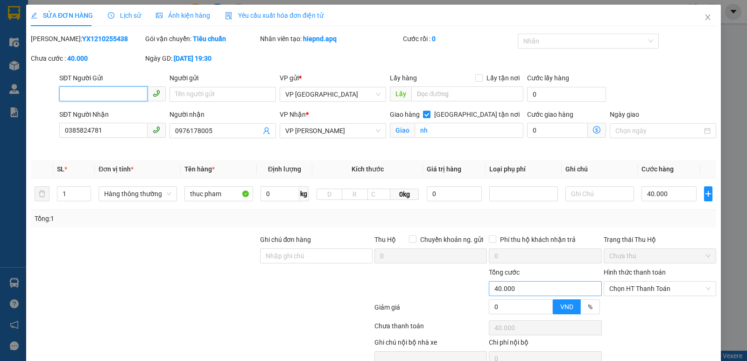
type input "0385824781"
type input "0976178005"
checkbox input "true"
type input "nh"
type input "0"
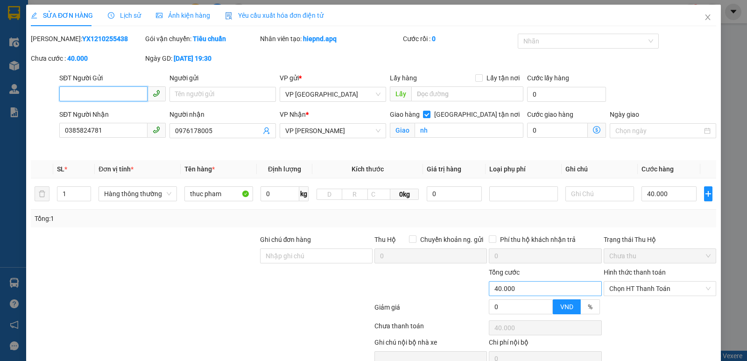
type input "40.000"
click at [643, 292] on span "Chọn HT Thanh Toán" at bounding box center [659, 288] width 101 height 14
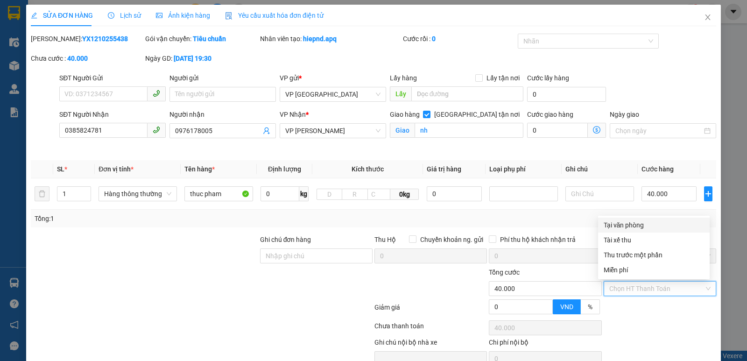
click at [638, 229] on div "Tại văn phòng" at bounding box center [653, 225] width 100 height 10
type input "0"
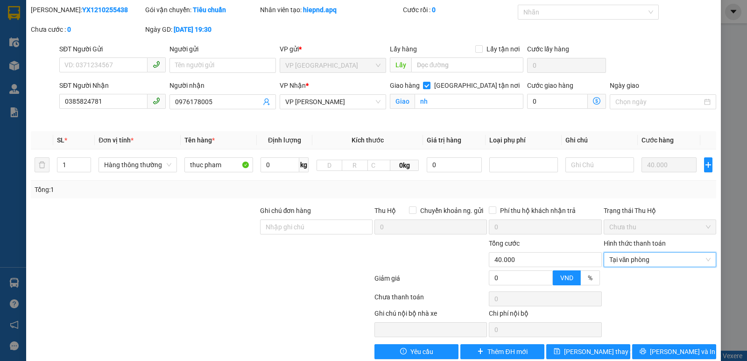
scroll to position [45, 0]
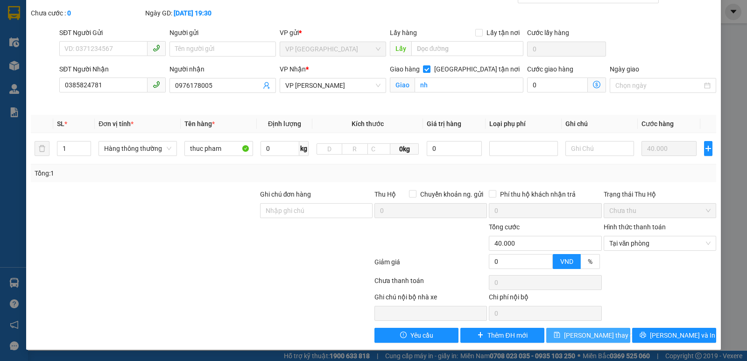
click at [596, 335] on span "[PERSON_NAME] thay đổi" at bounding box center [601, 335] width 75 height 10
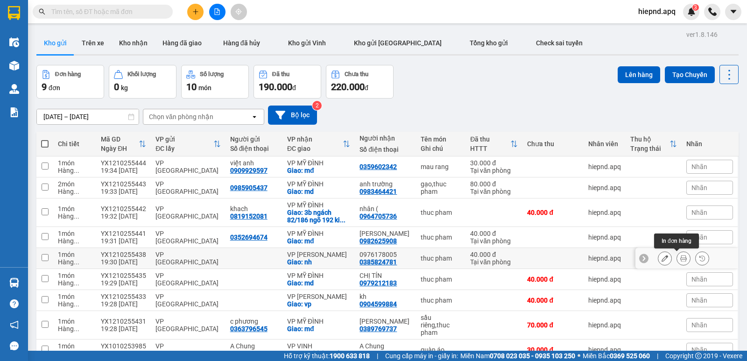
click at [680, 259] on icon at bounding box center [683, 258] width 7 height 7
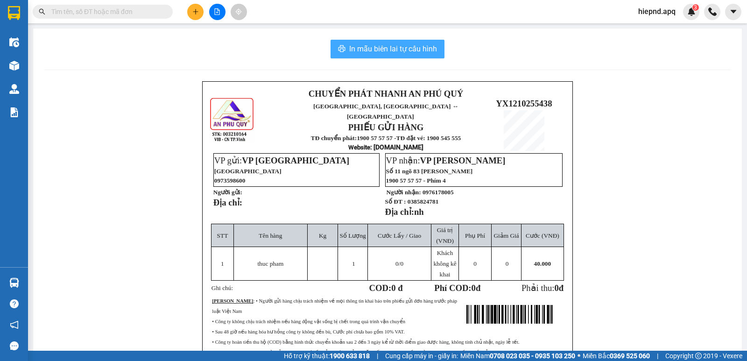
click at [392, 50] on span "In mẫu biên lai tự cấu hình" at bounding box center [393, 49] width 88 height 12
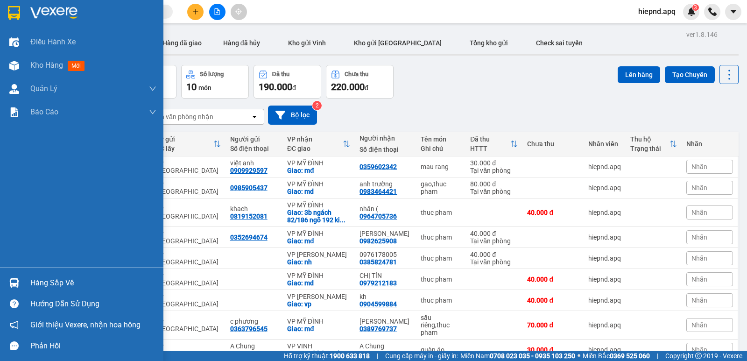
click at [40, 280] on div "Hàng sắp về" at bounding box center [93, 283] width 126 height 14
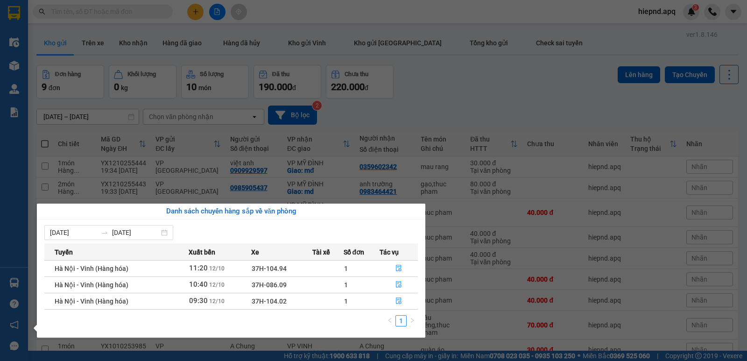
click at [461, 93] on section "Kết quả tìm kiếm ( 52 ) Bộ lọc Mã ĐH Trạng thái Món hàng Thu hộ Tổng cước Chưa …" at bounding box center [373, 180] width 747 height 361
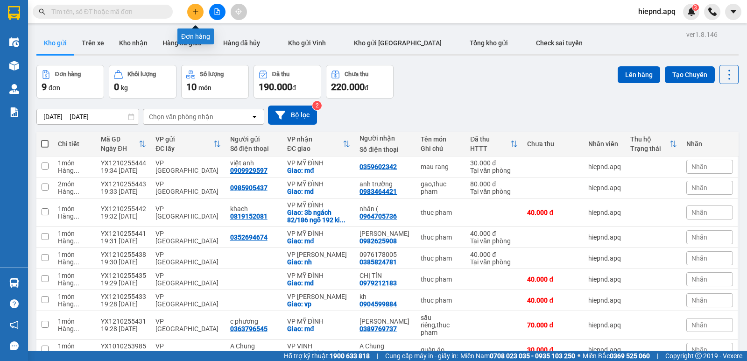
click at [194, 14] on icon "plus" at bounding box center [195, 11] width 7 height 7
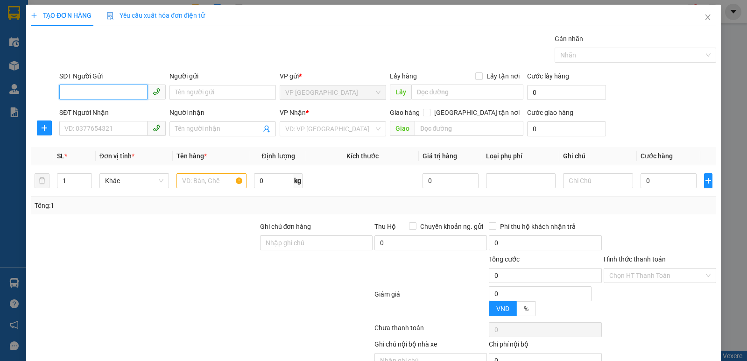
click at [87, 92] on input "SĐT Người Gửi" at bounding box center [103, 91] width 88 height 15
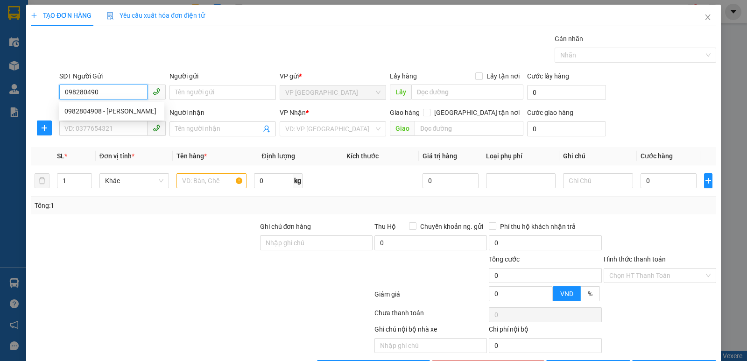
type input "0982804908"
click at [85, 106] on div "0982804908 - [PERSON_NAME]" at bounding box center [111, 111] width 94 height 10
type input "c huệ"
type input "0982804908"
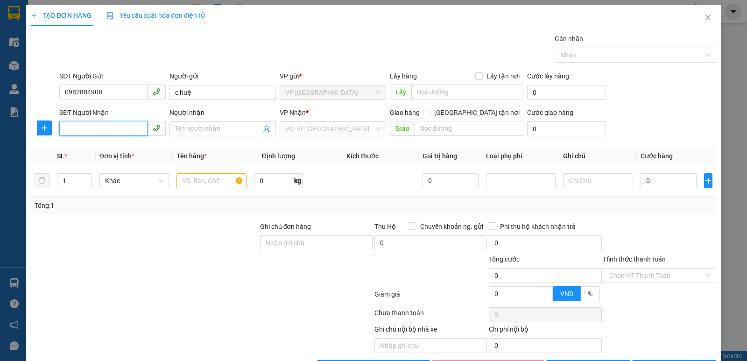
click at [85, 131] on input "SĐT Người Nhận" at bounding box center [103, 128] width 88 height 15
click at [85, 168] on div "0814686837 - thuê bao" at bounding box center [111, 162] width 105 height 15
type input "0814686837"
type input "thuê bao"
checkbox input "true"
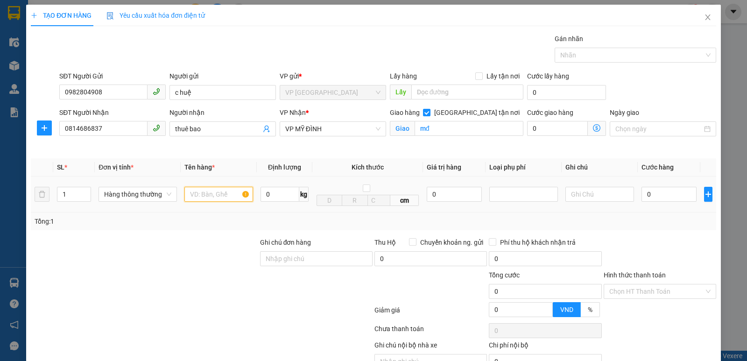
click at [212, 196] on input "text" at bounding box center [218, 194] width 69 height 15
click at [651, 192] on input "0" at bounding box center [668, 194] width 55 height 15
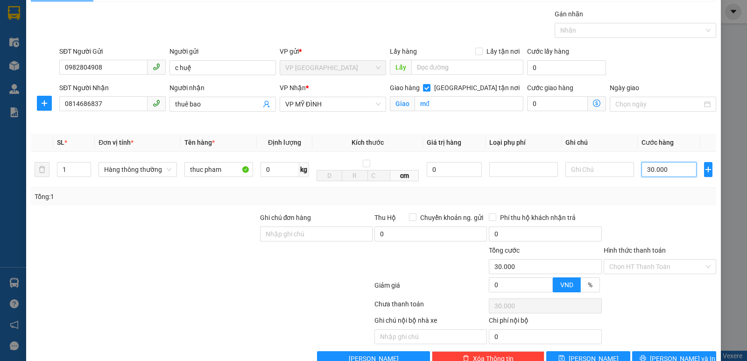
scroll to position [49, 0]
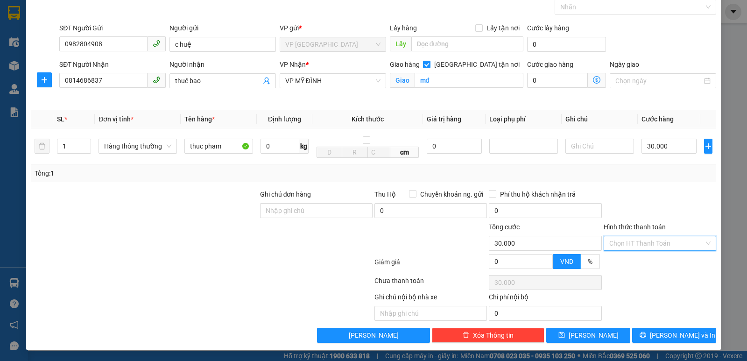
click at [651, 239] on input "Hình thức thanh toán" at bounding box center [656, 243] width 95 height 14
click at [641, 258] on div "Tại văn phòng" at bounding box center [653, 262] width 100 height 10
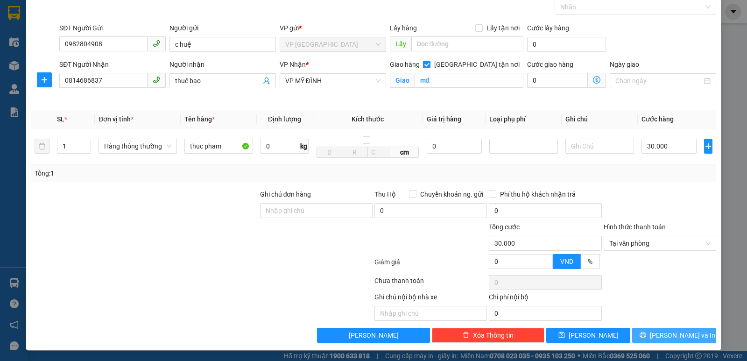
click at [673, 331] on span "[PERSON_NAME] và In" at bounding box center [682, 335] width 65 height 10
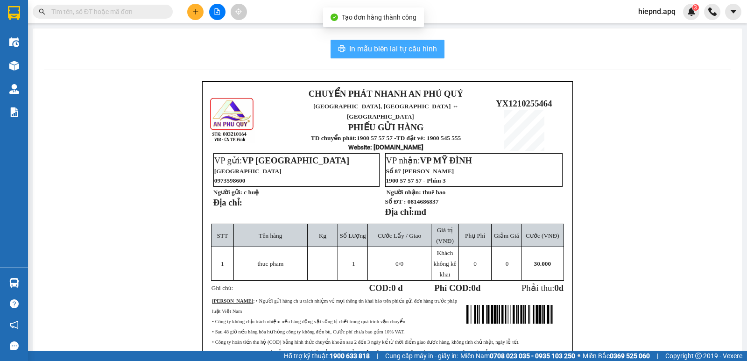
click at [382, 53] on span "In mẫu biên lai tự cấu hình" at bounding box center [393, 49] width 88 height 12
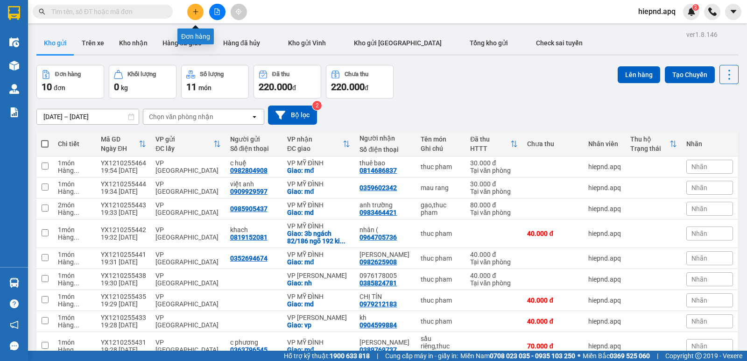
click at [192, 10] on icon "plus" at bounding box center [195, 11] width 7 height 7
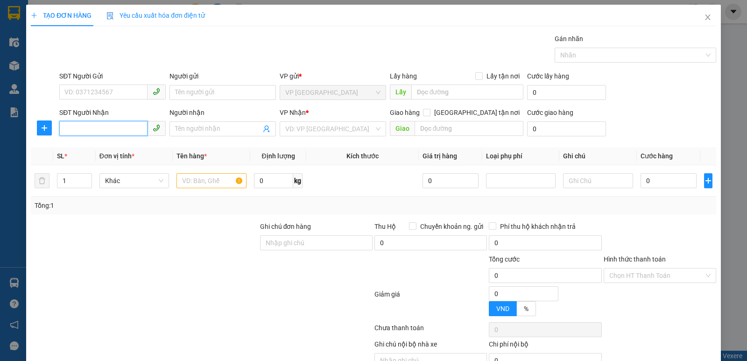
click at [80, 123] on input "SĐT Người Nhận" at bounding box center [103, 128] width 88 height 15
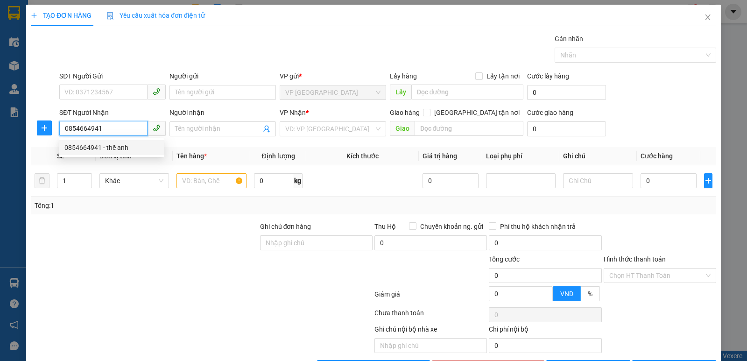
click at [89, 147] on div "0854664941 - thế anh" at bounding box center [111, 147] width 94 height 10
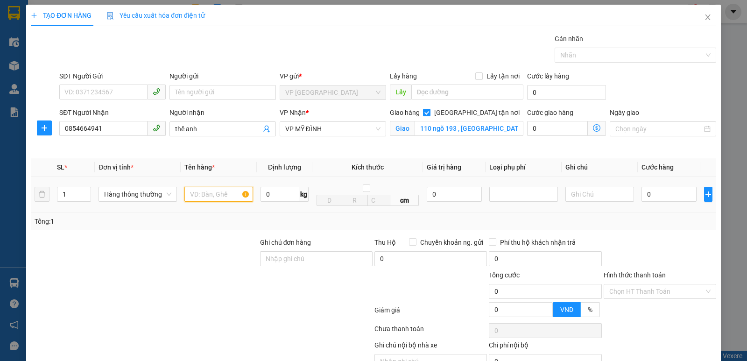
click at [205, 192] on input "text" at bounding box center [218, 194] width 69 height 15
click at [663, 195] on input "0" at bounding box center [668, 194] width 55 height 15
click at [513, 131] on input "110 ngõ 193 , [GEOGRAPHIC_DATA] , bắc từ [GEOGRAPHIC_DATA]" at bounding box center [468, 128] width 109 height 15
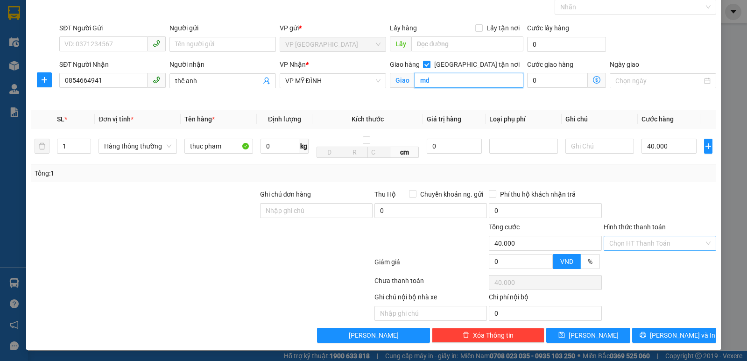
scroll to position [49, 0]
click at [612, 235] on div "Hình thức thanh toán" at bounding box center [659, 229] width 112 height 14
drag, startPoint x: 622, startPoint y: 242, endPoint x: 622, endPoint y: 247, distance: 5.6
click at [622, 244] on input "Hình thức thanh toán" at bounding box center [656, 243] width 95 height 14
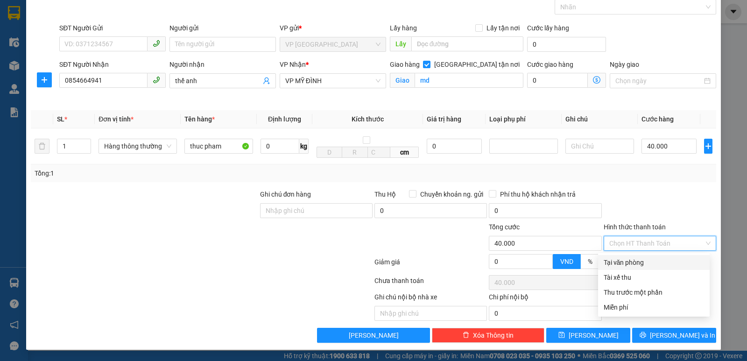
click at [621, 260] on div "Tại văn phòng" at bounding box center [653, 262] width 100 height 10
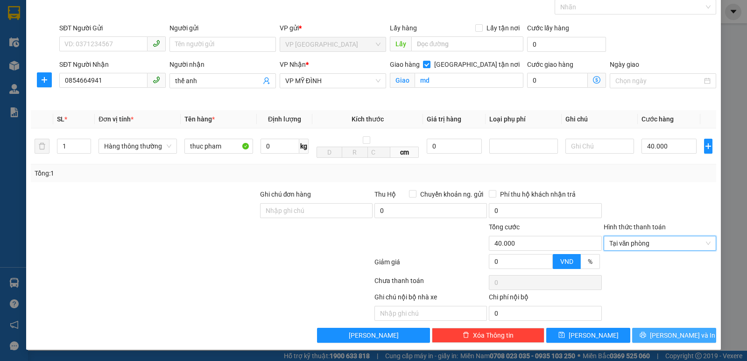
click at [657, 334] on button "[PERSON_NAME] và In" at bounding box center [674, 335] width 84 height 15
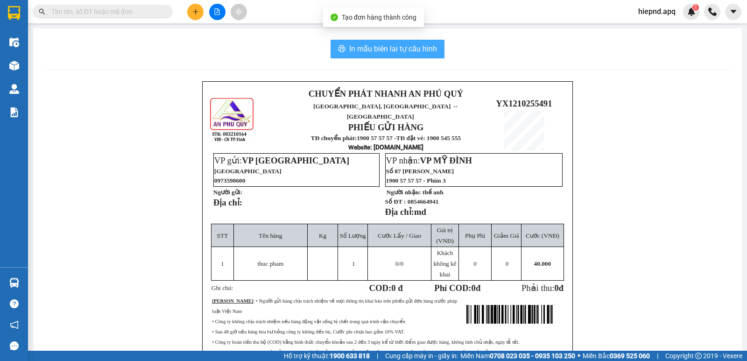
click at [388, 49] on span "In mẫu biên lai tự cấu hình" at bounding box center [393, 49] width 88 height 12
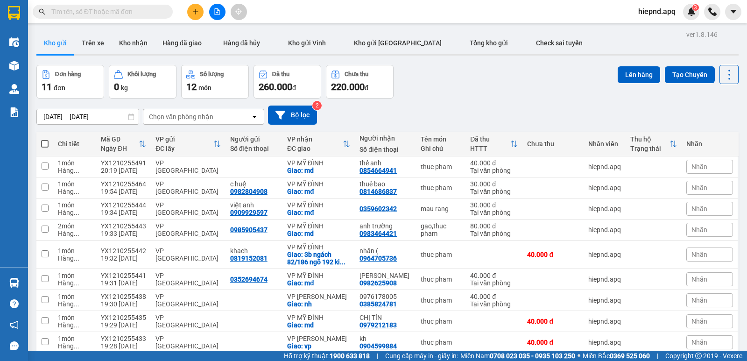
click at [446, 110] on div "[DATE] – [DATE] Press the down arrow key to interact with the calendar and sele…" at bounding box center [387, 114] width 702 height 19
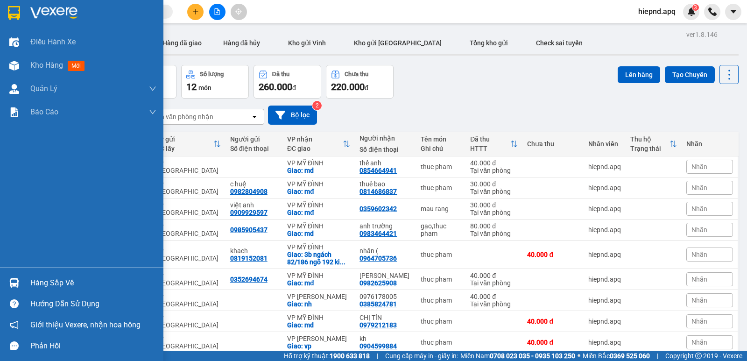
click at [48, 288] on div "Hàng sắp về" at bounding box center [93, 283] width 126 height 14
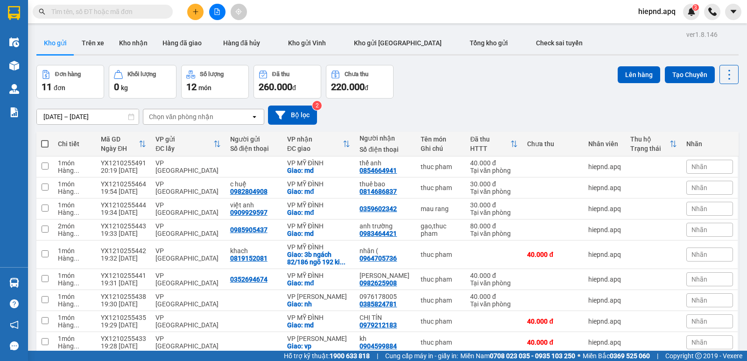
click at [475, 112] on section "Kết quả tìm kiếm ( 52 ) Bộ lọc Mã ĐH Trạng thái Món hàng Thu hộ Tổng cước Chưa …" at bounding box center [373, 180] width 747 height 361
click at [195, 7] on button at bounding box center [195, 12] width 16 height 16
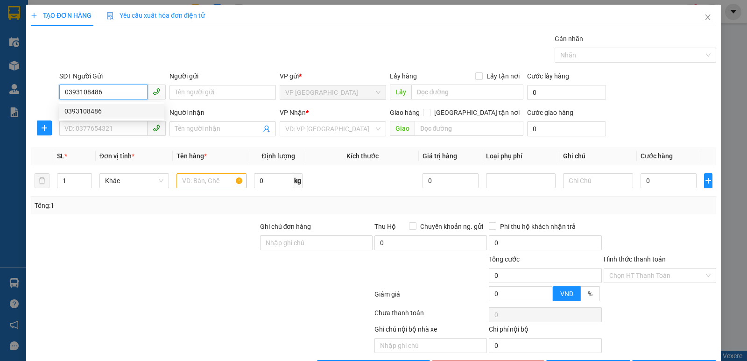
click at [82, 114] on div "0393108486" at bounding box center [111, 111] width 94 height 10
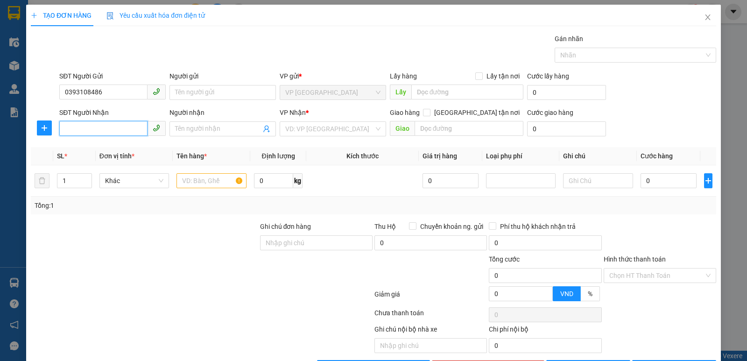
click at [90, 130] on input "SĐT Người Nhận" at bounding box center [103, 128] width 88 height 15
click at [91, 148] on div "0962596175 - [GEOGRAPHIC_DATA](0933666208)" at bounding box center [137, 147] width 147 height 10
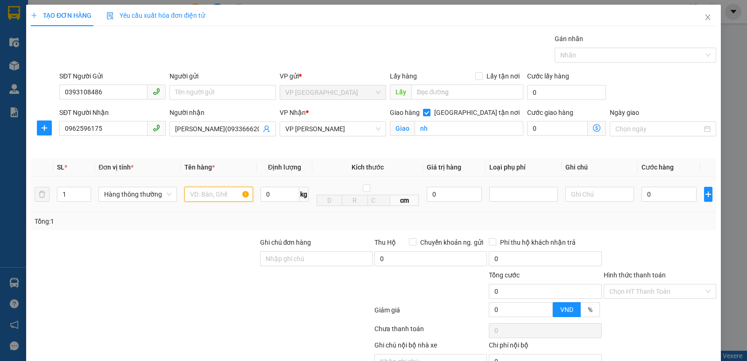
click at [199, 192] on input "text" at bounding box center [218, 194] width 69 height 15
click at [644, 199] on input "0" at bounding box center [668, 194] width 55 height 15
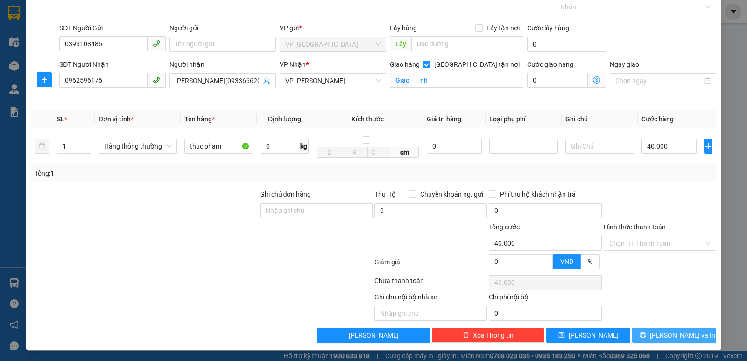
click at [671, 335] on span "[PERSON_NAME] và In" at bounding box center [682, 335] width 65 height 10
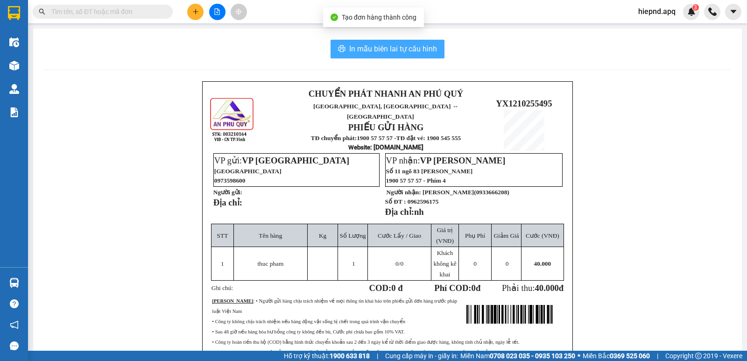
click at [396, 48] on span "In mẫu biên lai tự cấu hình" at bounding box center [393, 49] width 88 height 12
